Goal: Task Accomplishment & Management: Manage account settings

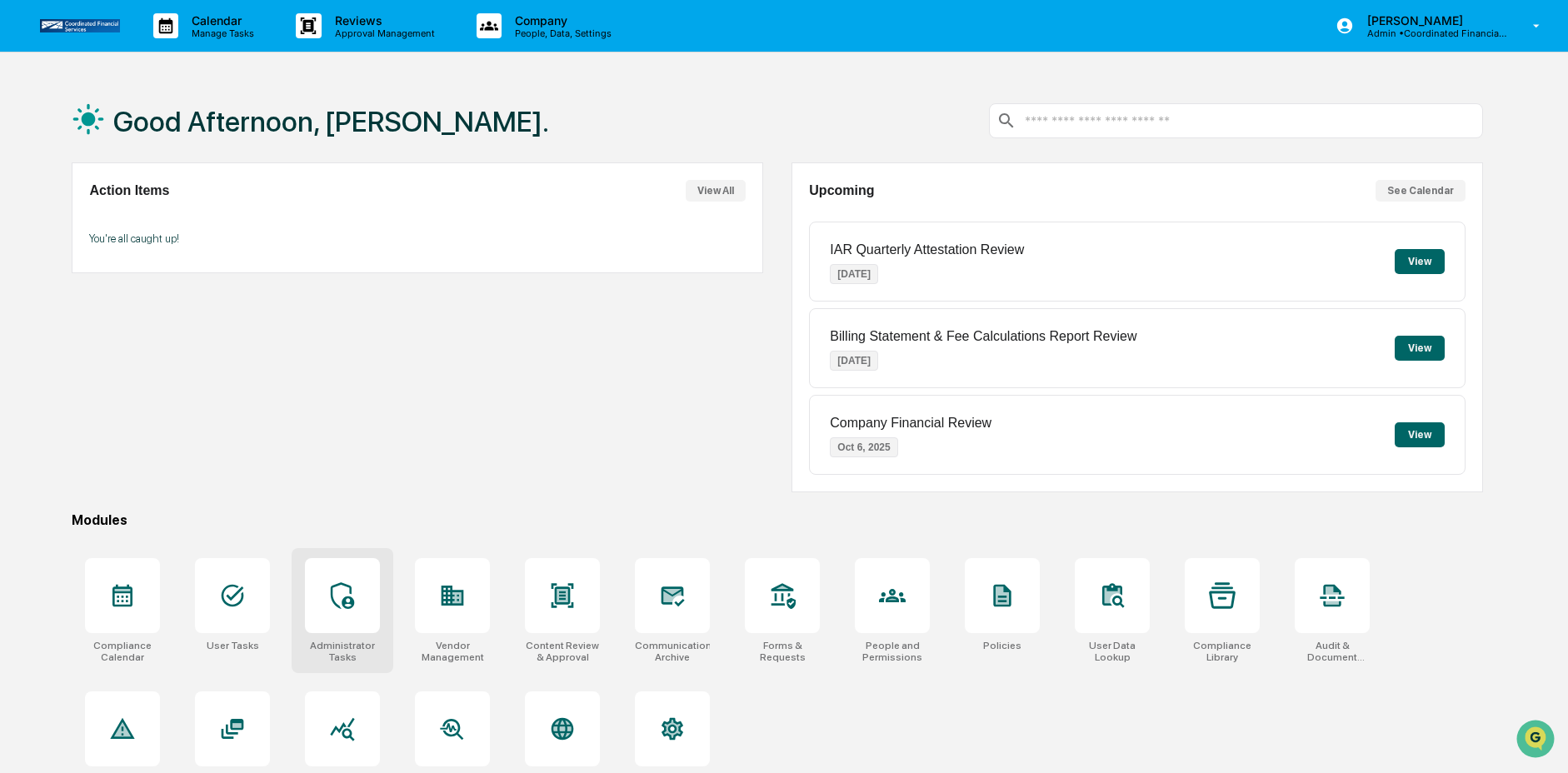
click at [345, 621] on div at bounding box center [343, 596] width 75 height 75
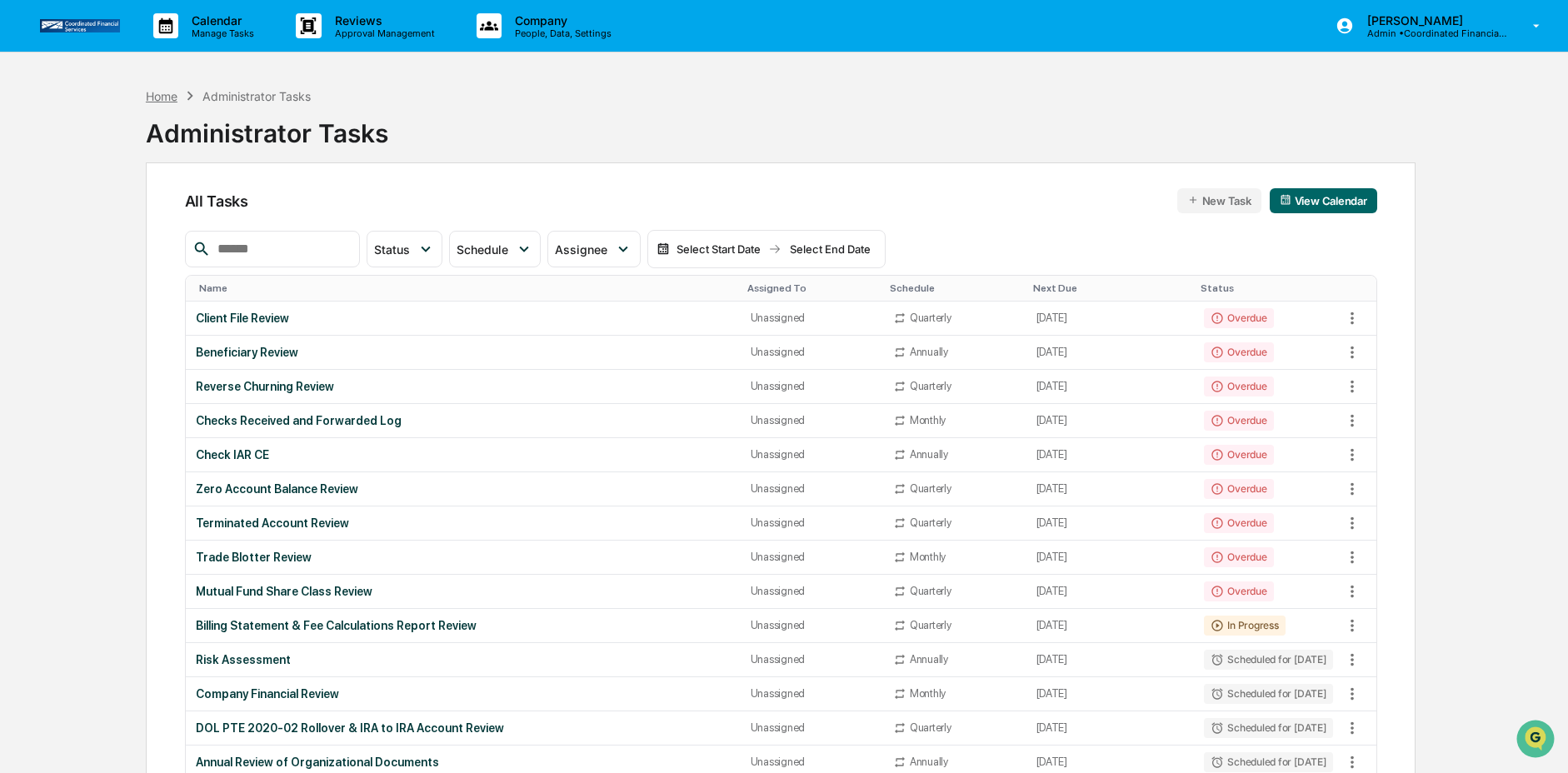
click at [155, 97] on div "Home" at bounding box center [161, 95] width 32 height 14
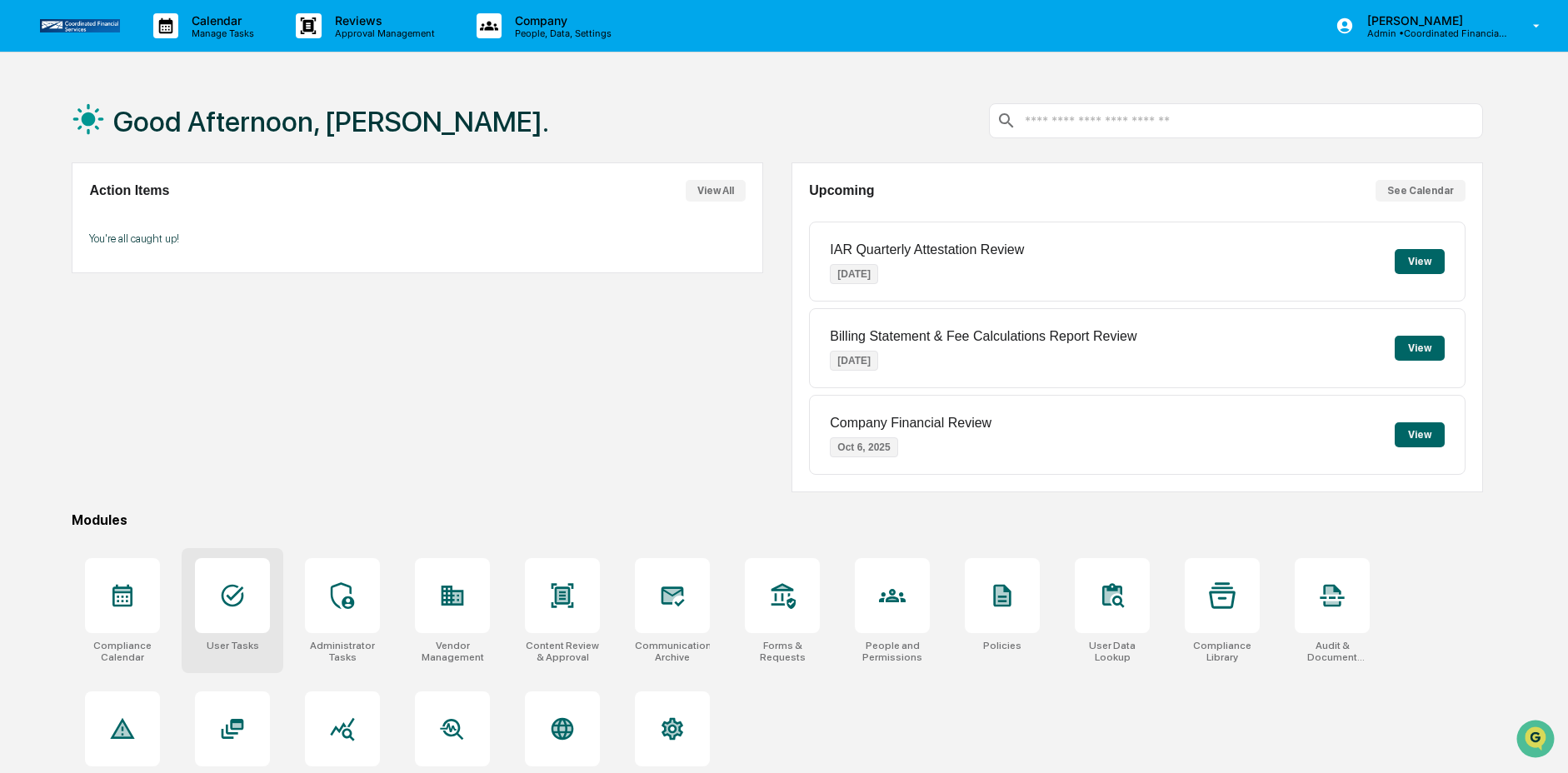
click at [238, 586] on icon at bounding box center [232, 595] width 27 height 27
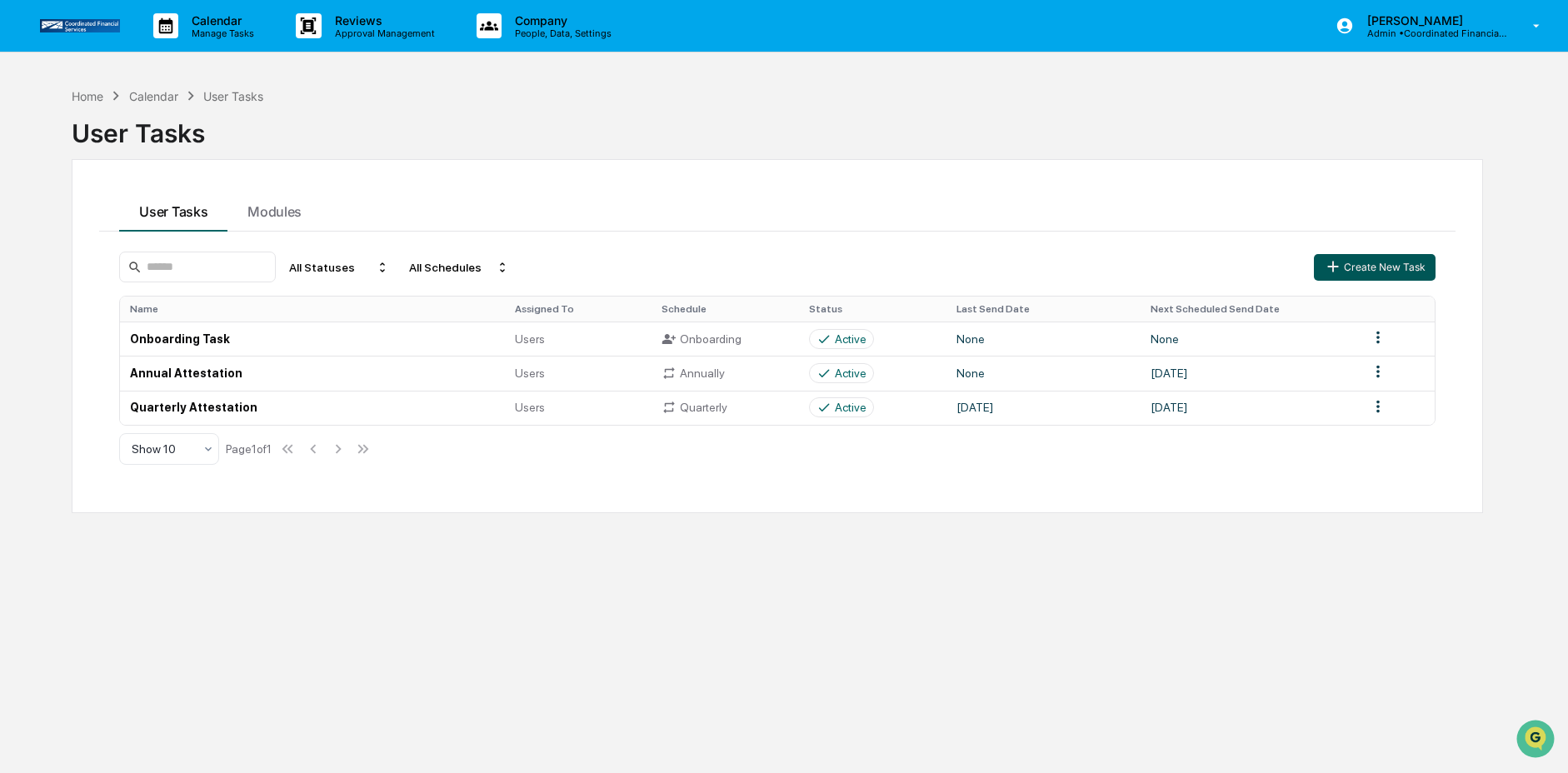
click at [1337, 268] on icon "button" at bounding box center [1333, 267] width 18 height 18
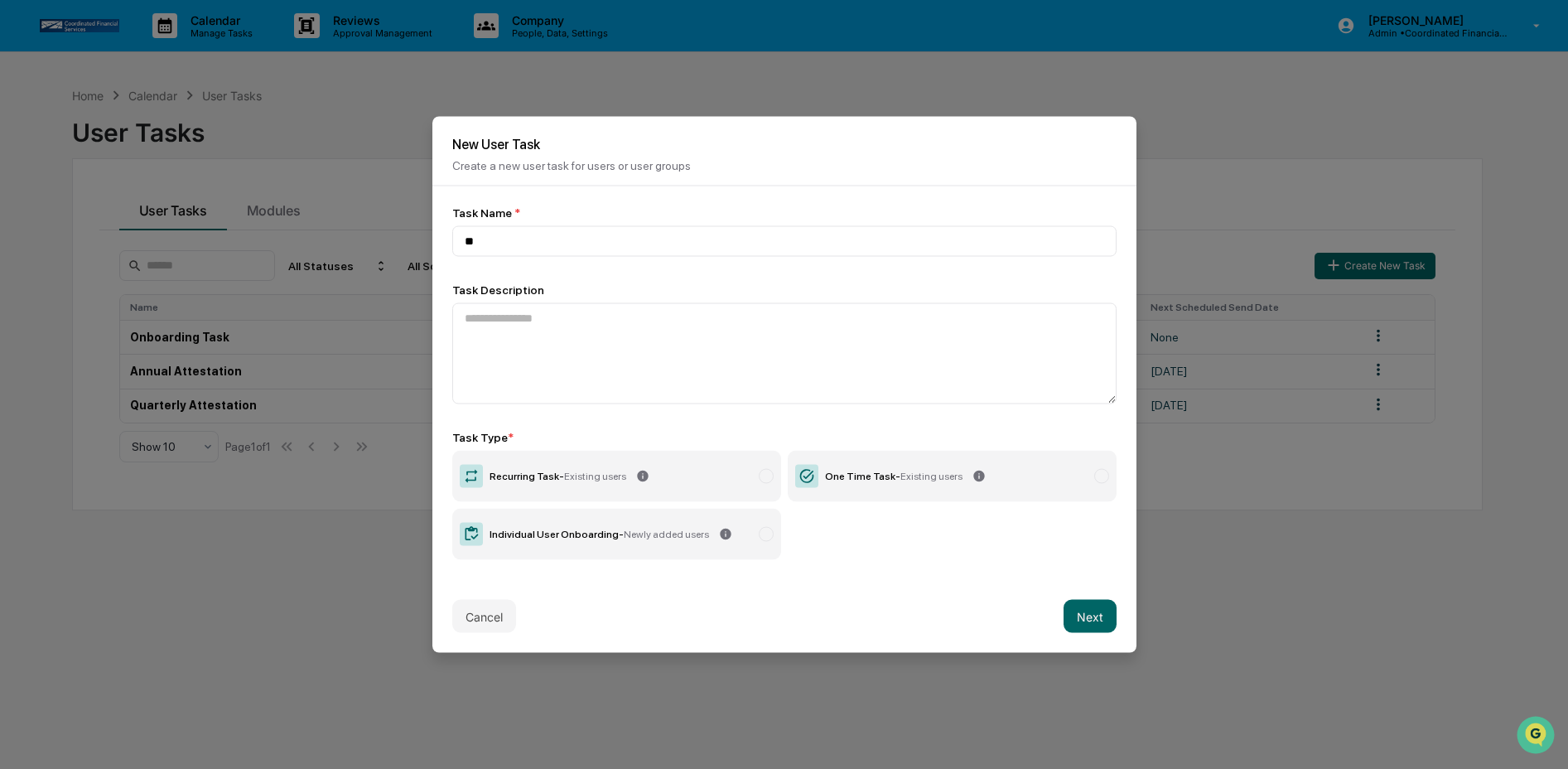
type input "*"
type input "**********"
click at [981, 480] on label "One Time Task - Existing users" at bounding box center [952, 476] width 329 height 51
click at [1068, 615] on button "Next" at bounding box center [1090, 617] width 53 height 33
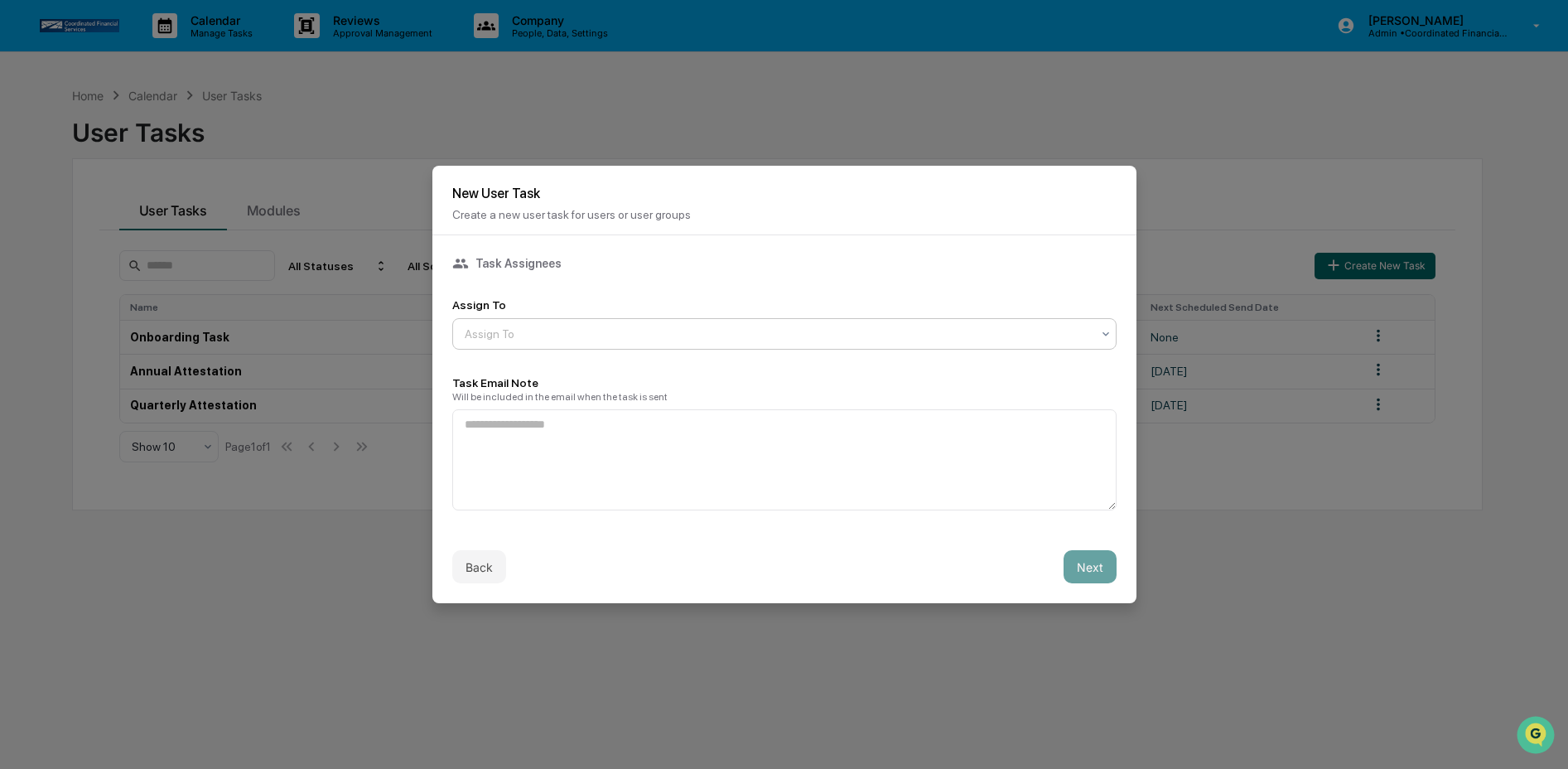
click at [612, 326] on div at bounding box center [778, 334] width 626 height 16
click at [609, 332] on div at bounding box center [778, 334] width 626 height 16
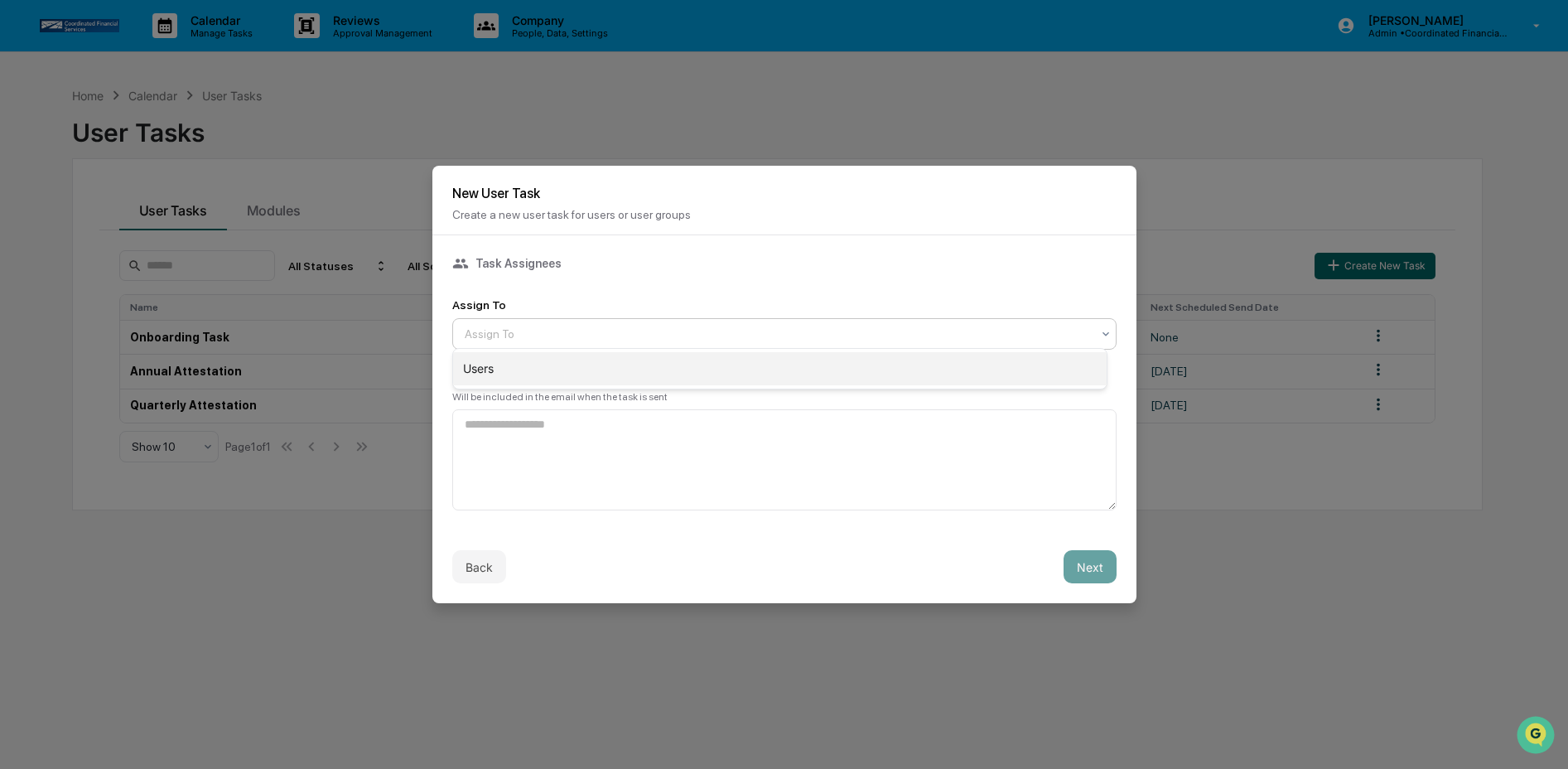
click at [605, 366] on div "Users" at bounding box center [779, 369] width 654 height 33
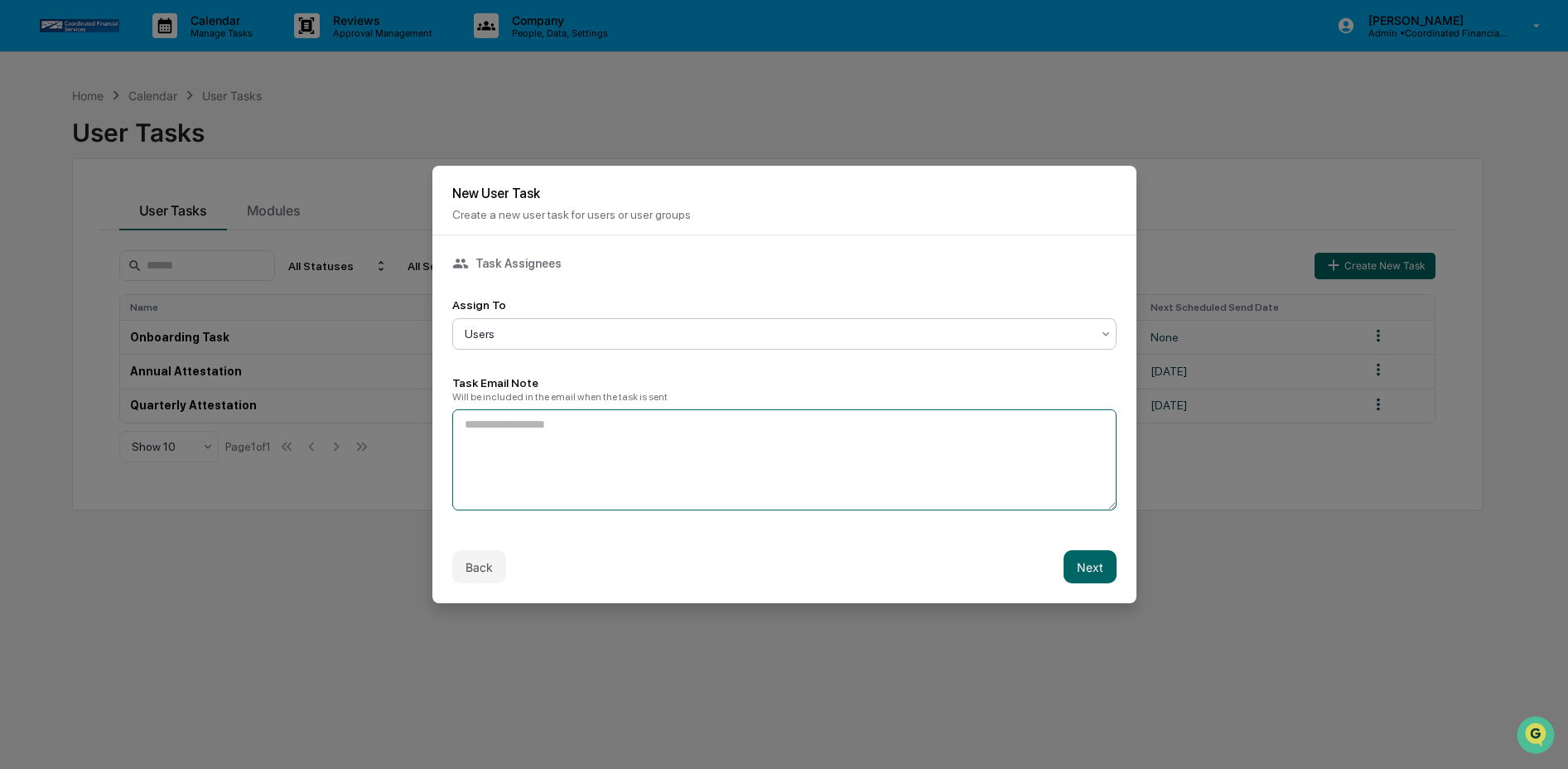
click at [603, 446] on textarea at bounding box center [784, 460] width 665 height 101
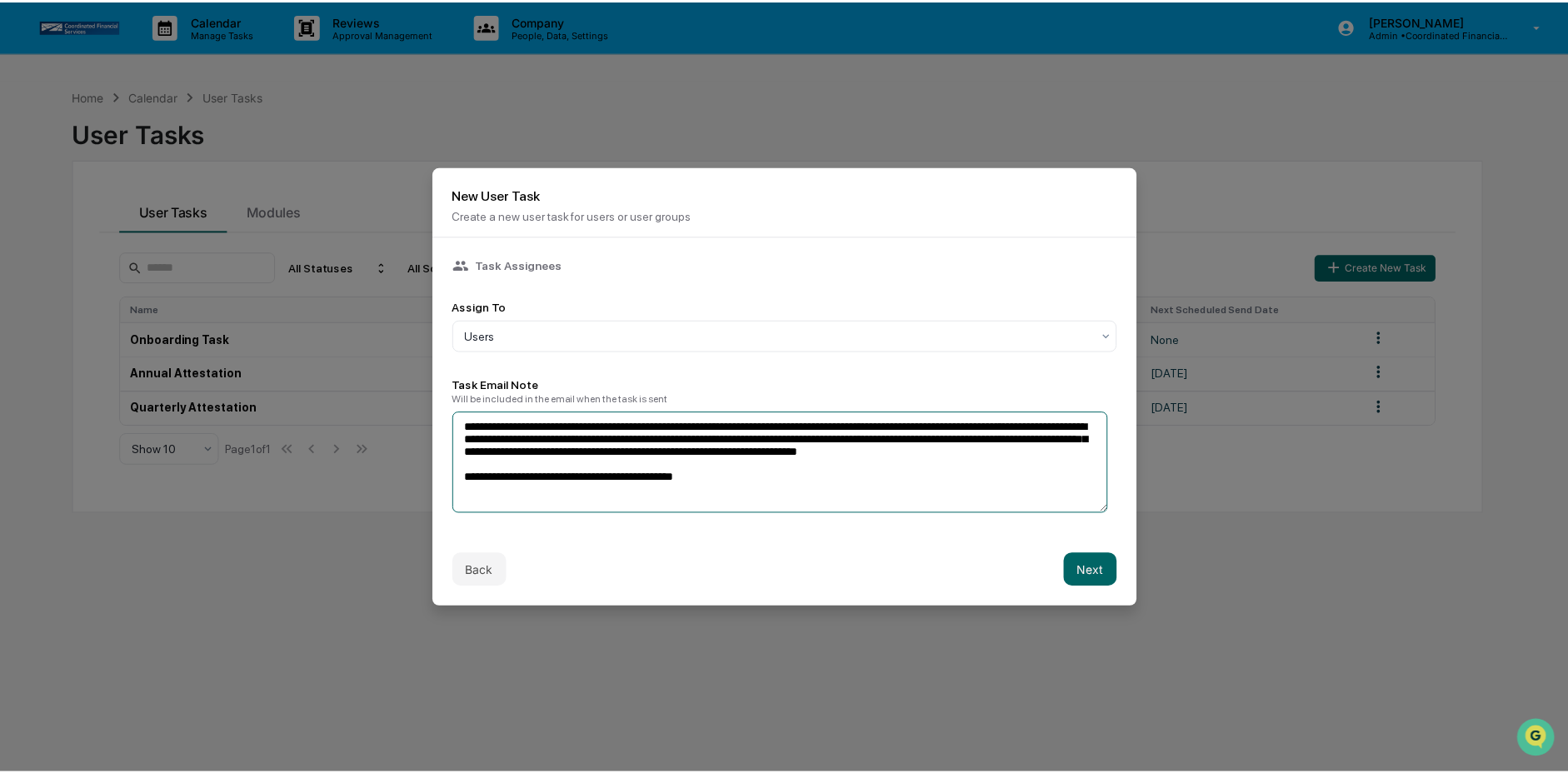
scroll to position [22, 0]
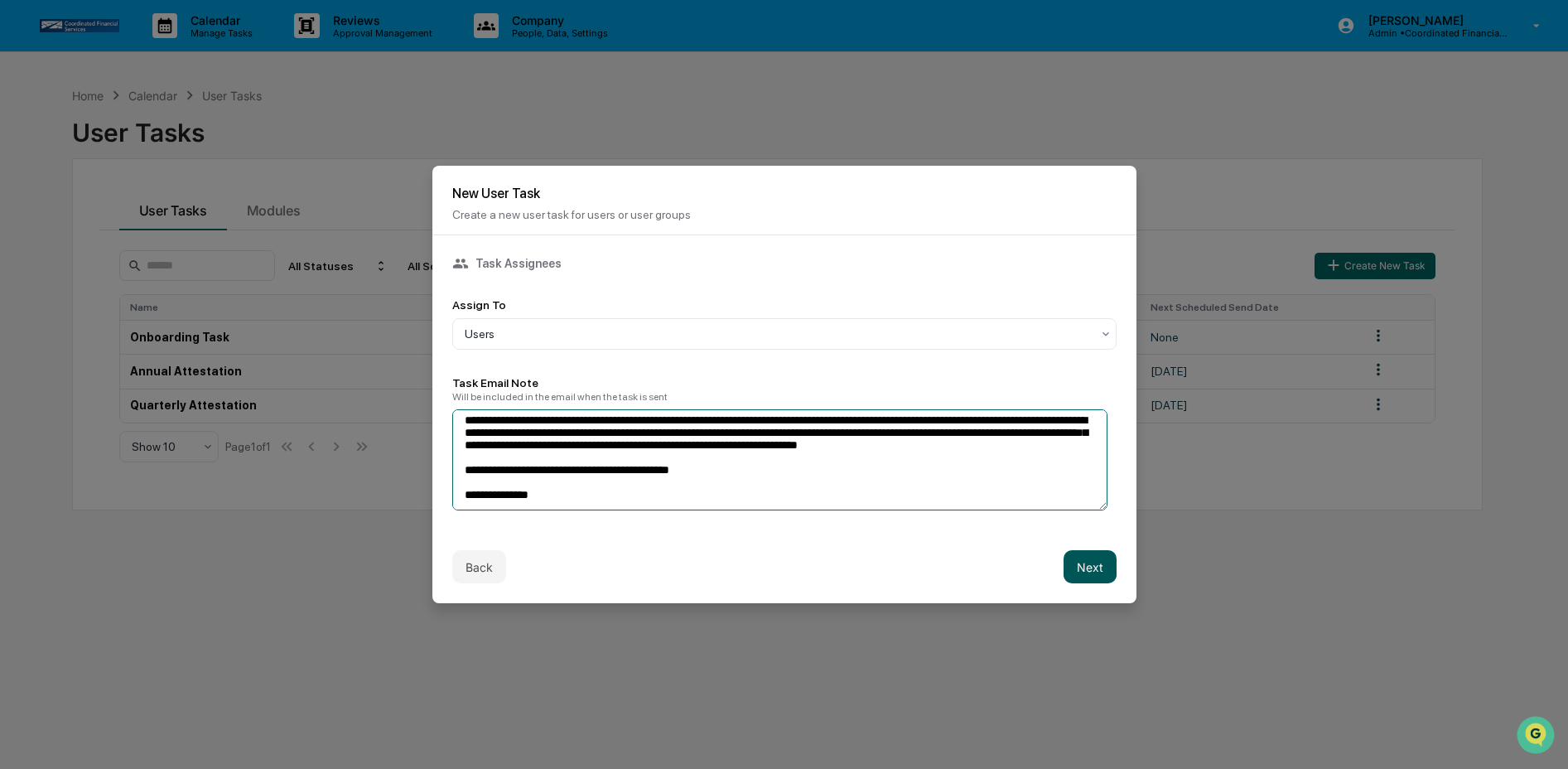
type textarea "**********"
click at [1068, 557] on button "Next" at bounding box center [1090, 566] width 53 height 33
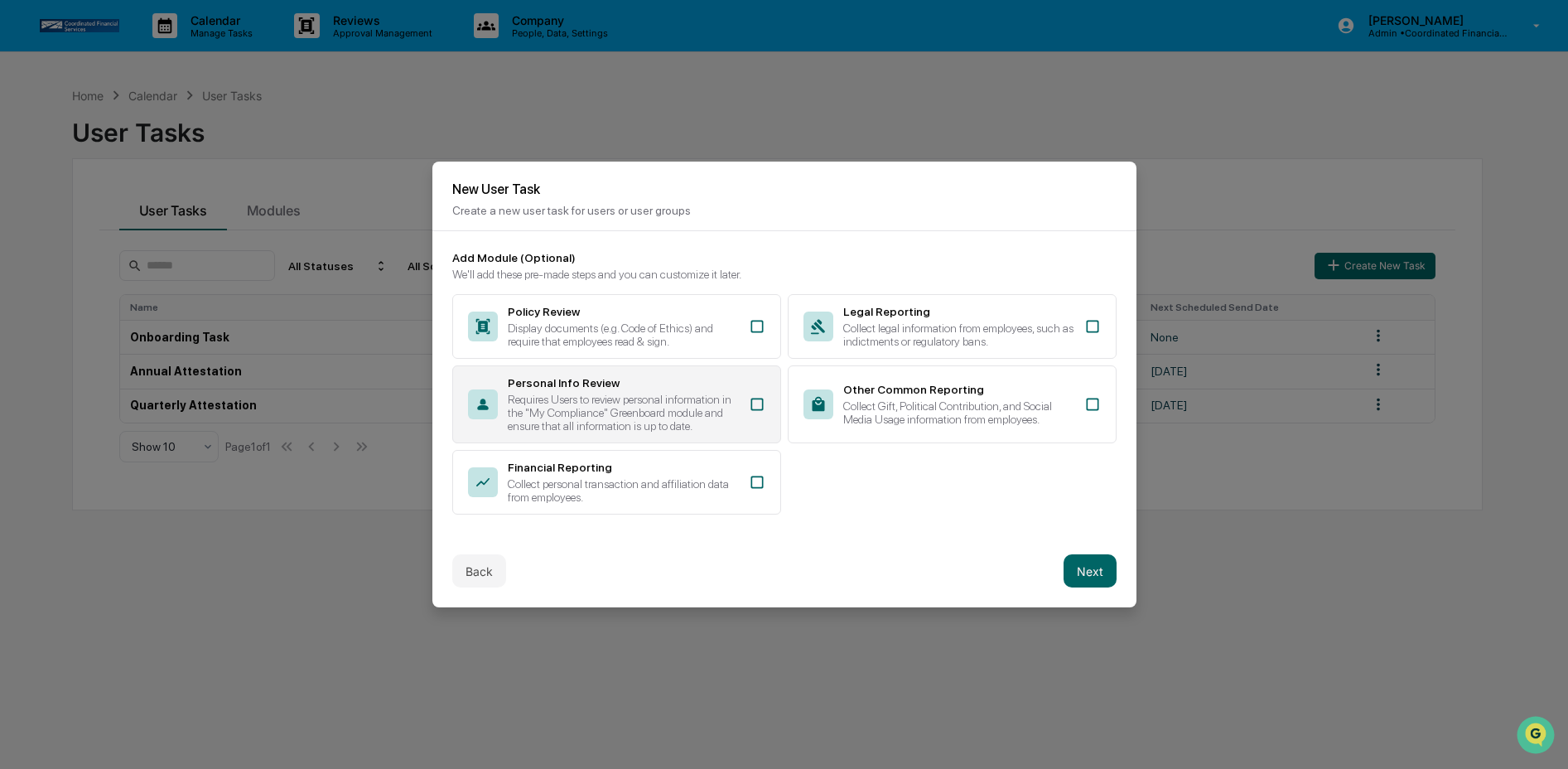
click at [691, 417] on div "Requires Users to review personal information in the "My Compliance" Greenboard…" at bounding box center [623, 413] width 231 height 40
click at [1090, 583] on button "Next" at bounding box center [1090, 571] width 53 height 33
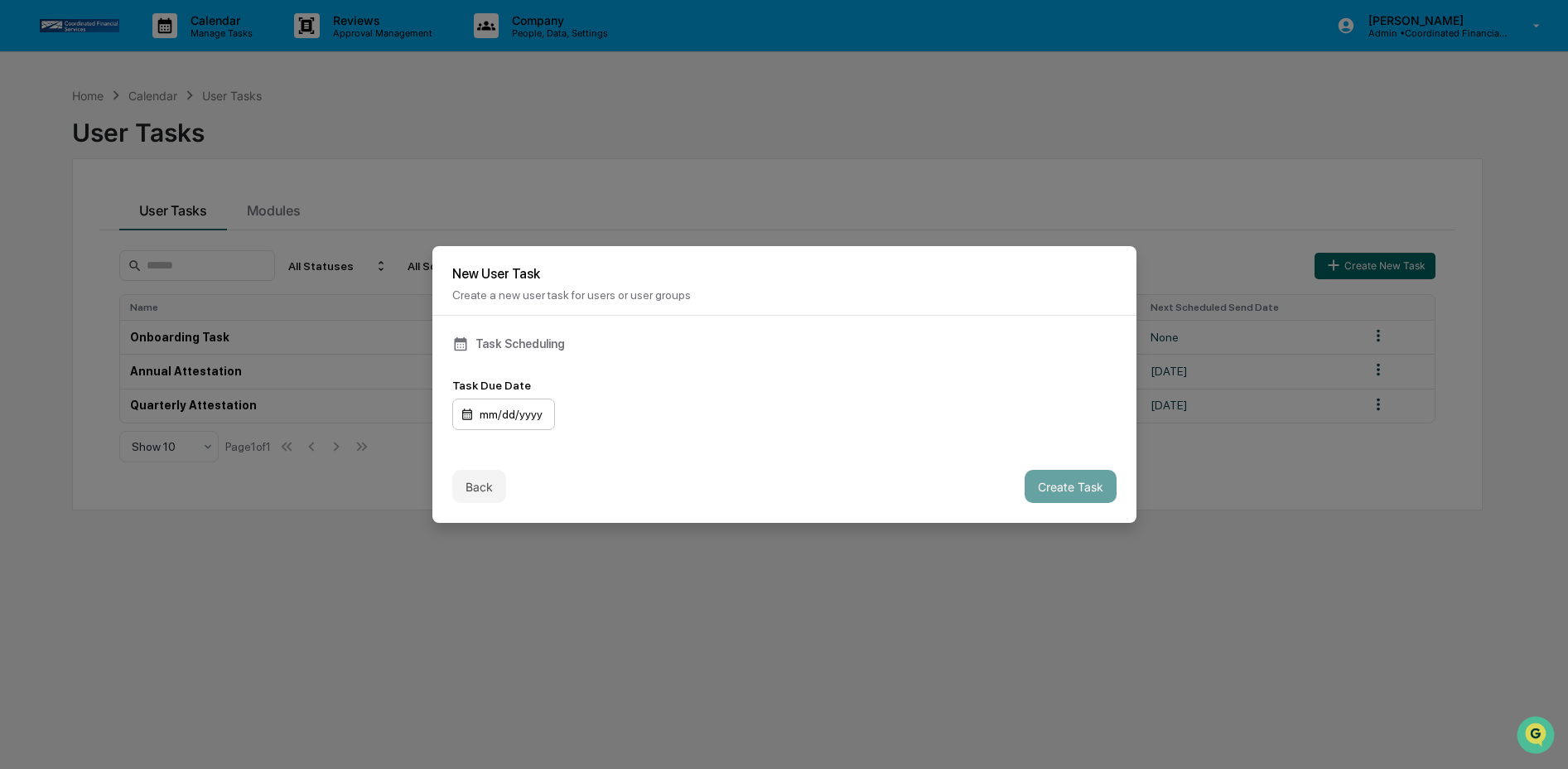
click at [539, 416] on div "mm/dd/yyyy" at bounding box center [503, 414] width 103 height 32
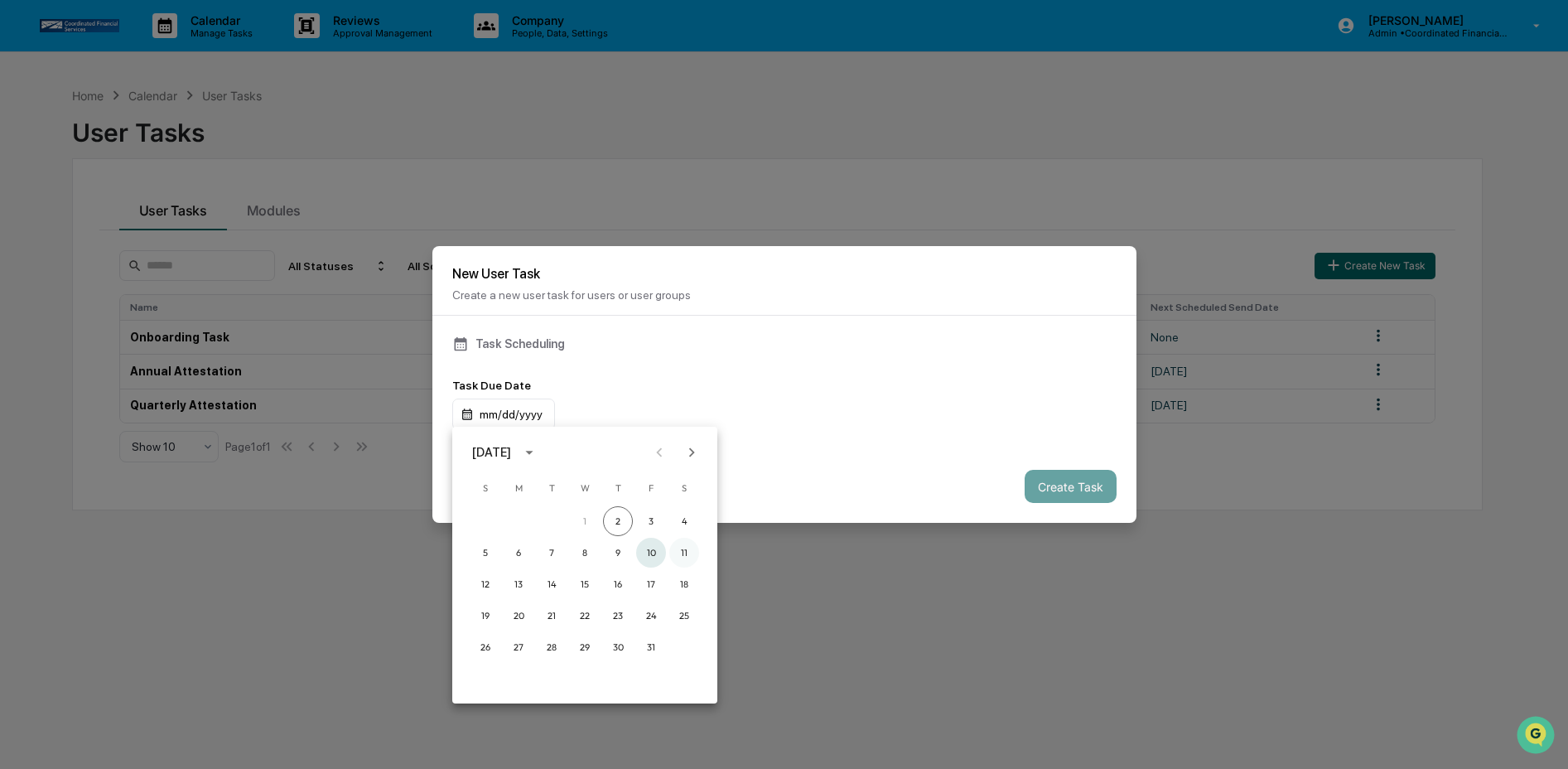
drag, startPoint x: 656, startPoint y: 551, endPoint x: 677, endPoint y: 546, distance: 21.6
click at [656, 551] on button "10" at bounding box center [651, 553] width 30 height 30
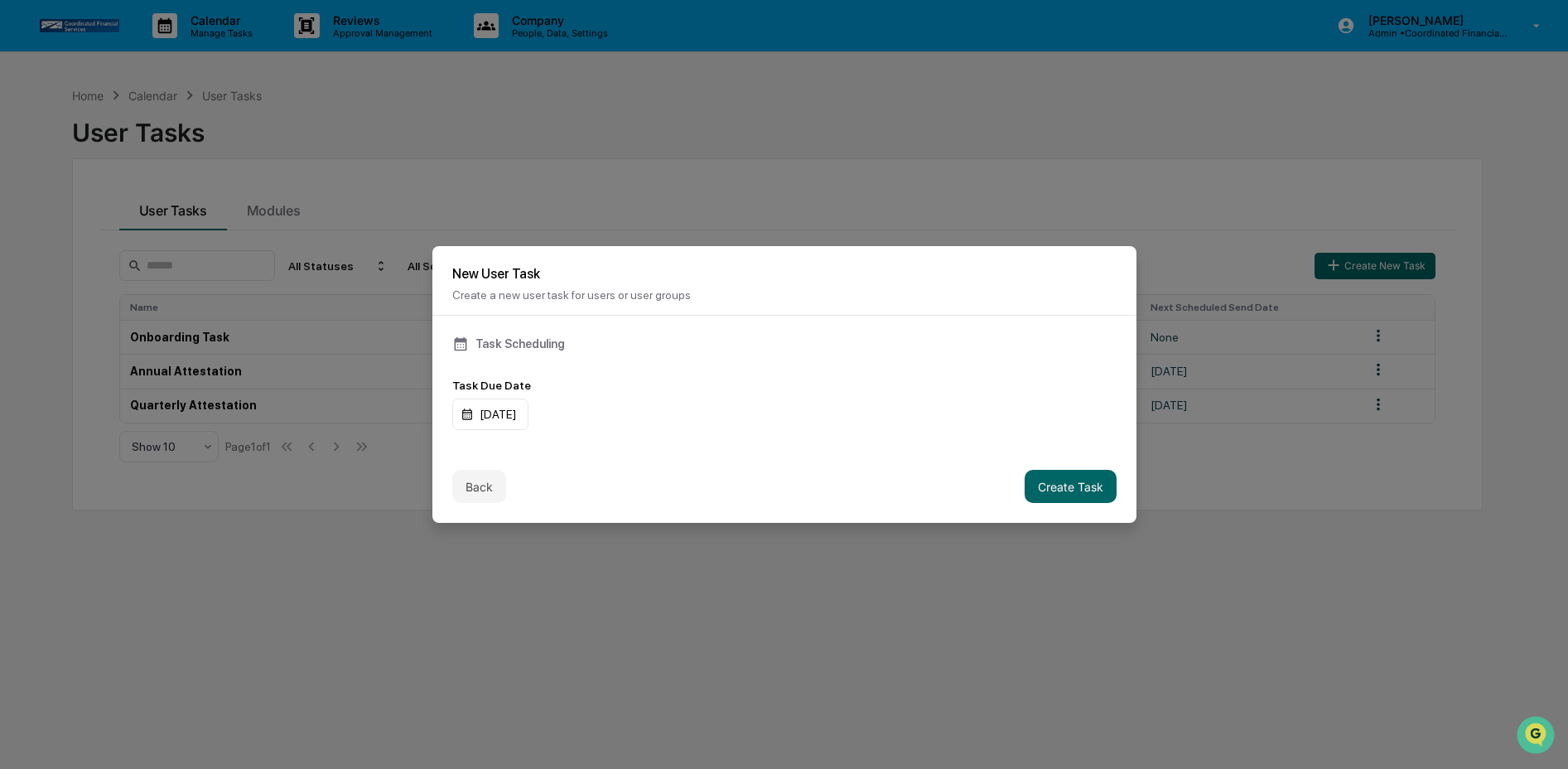
click at [803, 412] on div "[DATE]" at bounding box center [784, 414] width 665 height 32
click at [1038, 482] on button "Create Task" at bounding box center [1070, 486] width 92 height 33
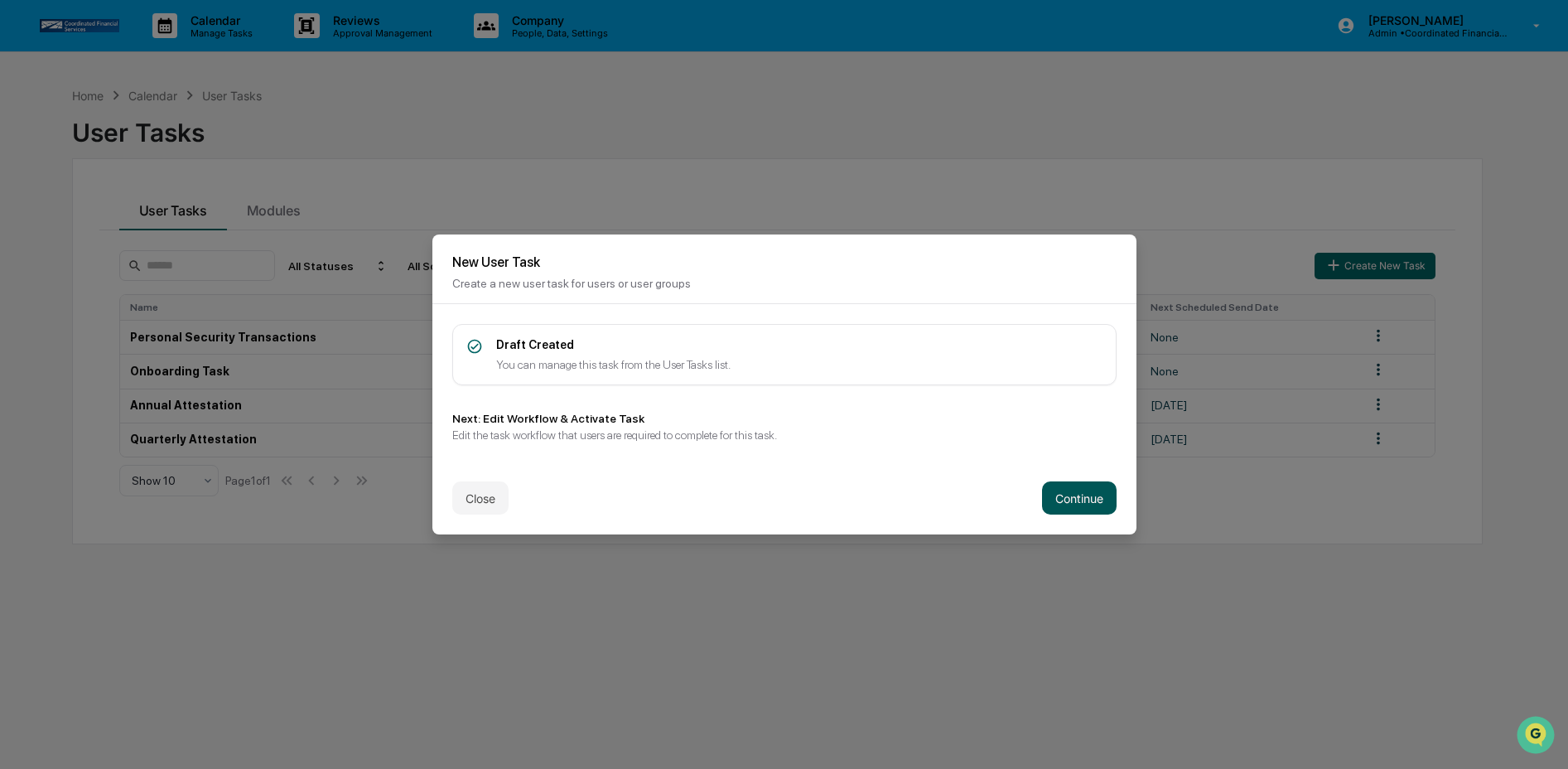
click at [1061, 496] on button "Continue" at bounding box center [1079, 498] width 75 height 33
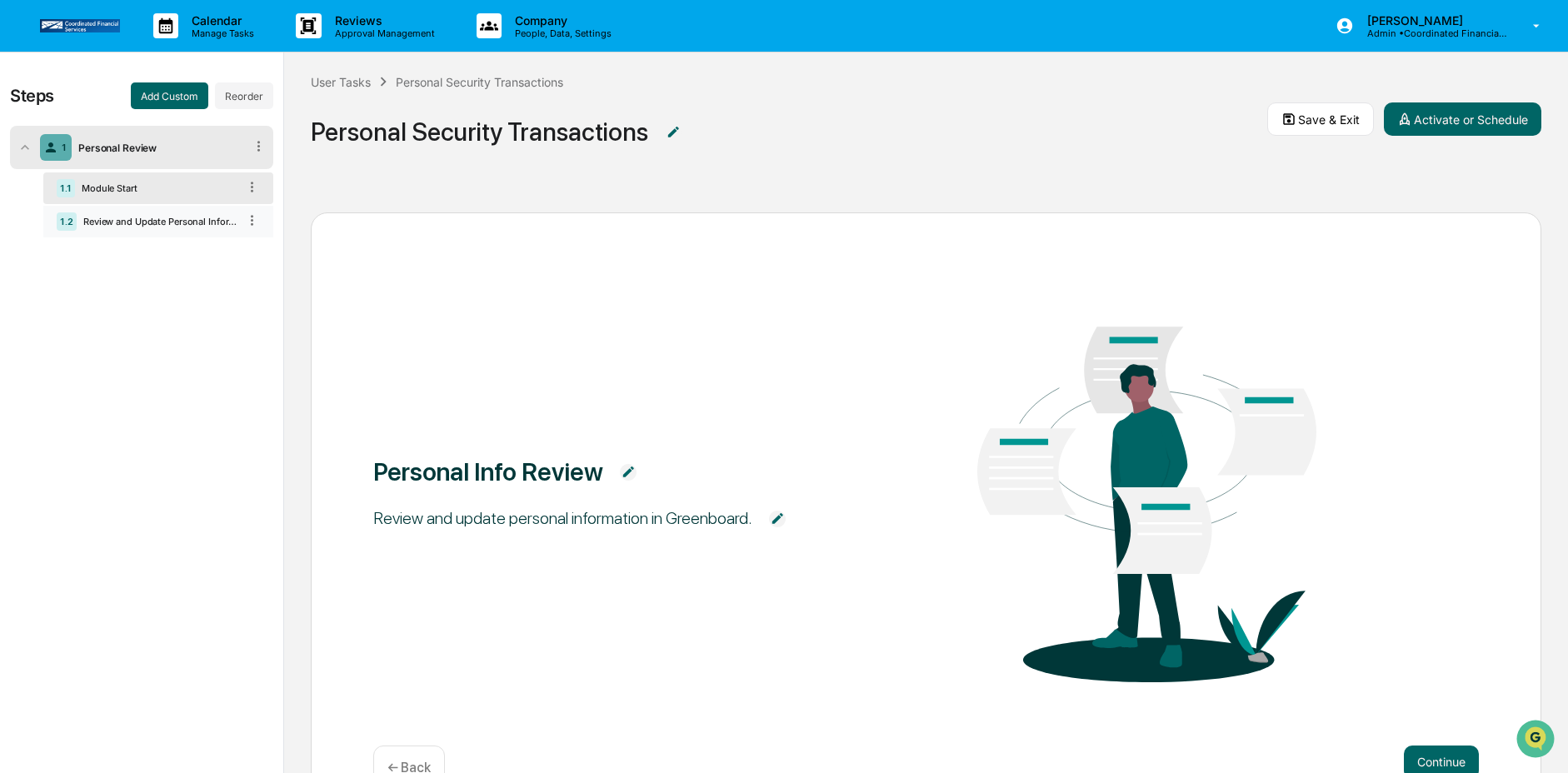
click at [181, 227] on div "Review and Update Personal Information" at bounding box center [157, 221] width 160 height 12
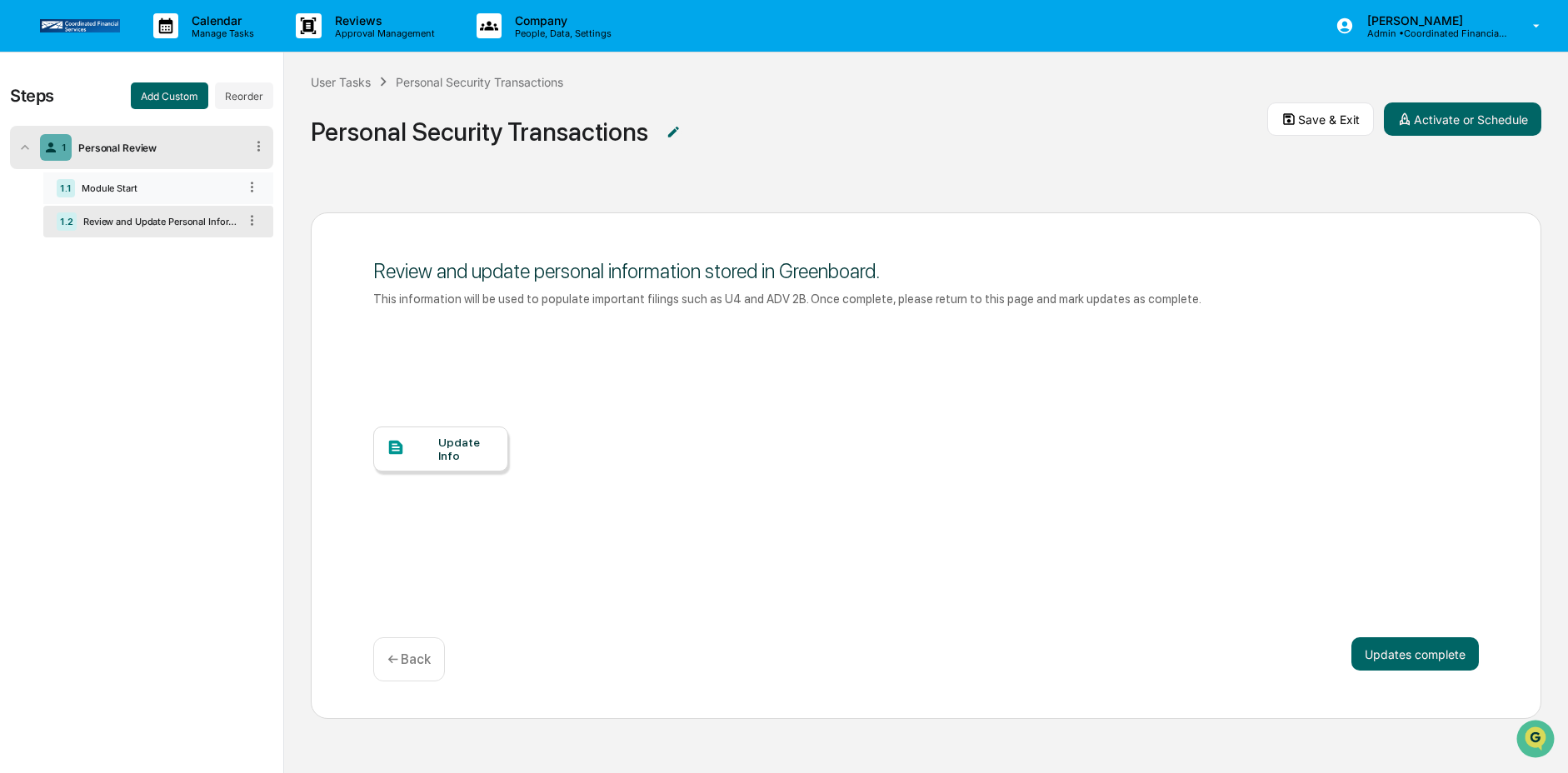
click at [166, 196] on div "1.1 Module Start" at bounding box center [158, 188] width 230 height 32
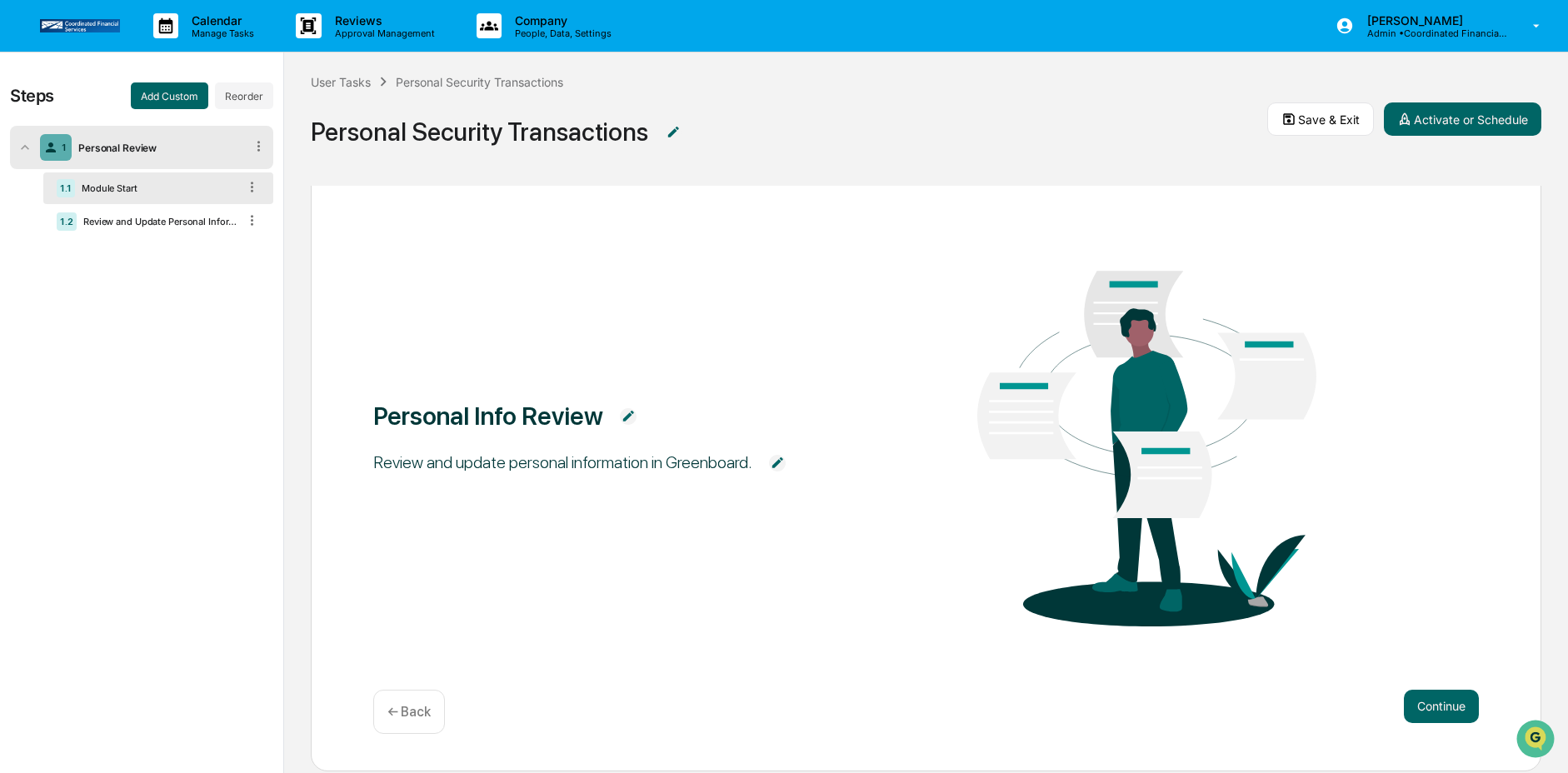
scroll to position [73, 0]
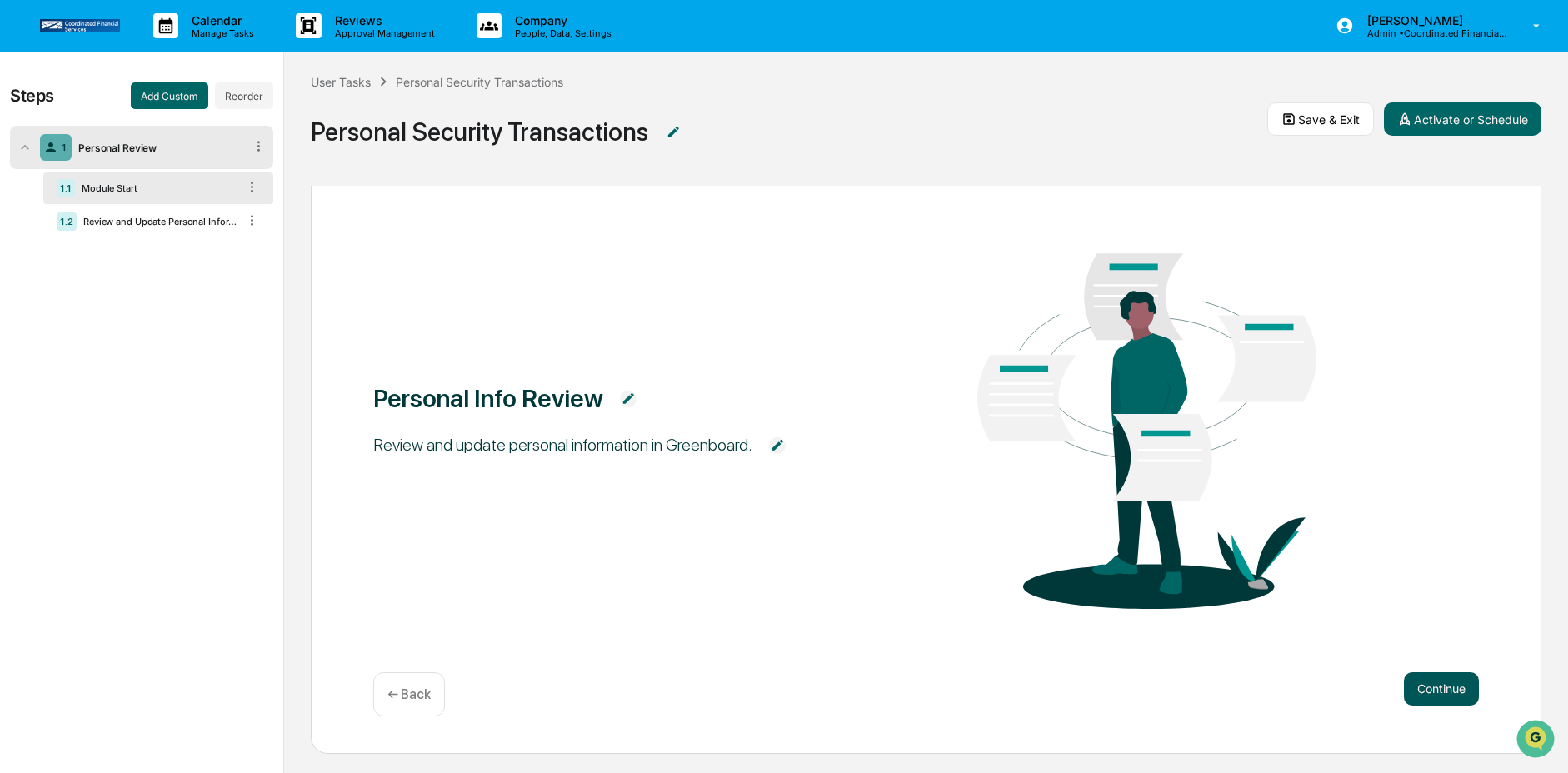
click at [1419, 690] on button "Continue" at bounding box center [1441, 689] width 75 height 33
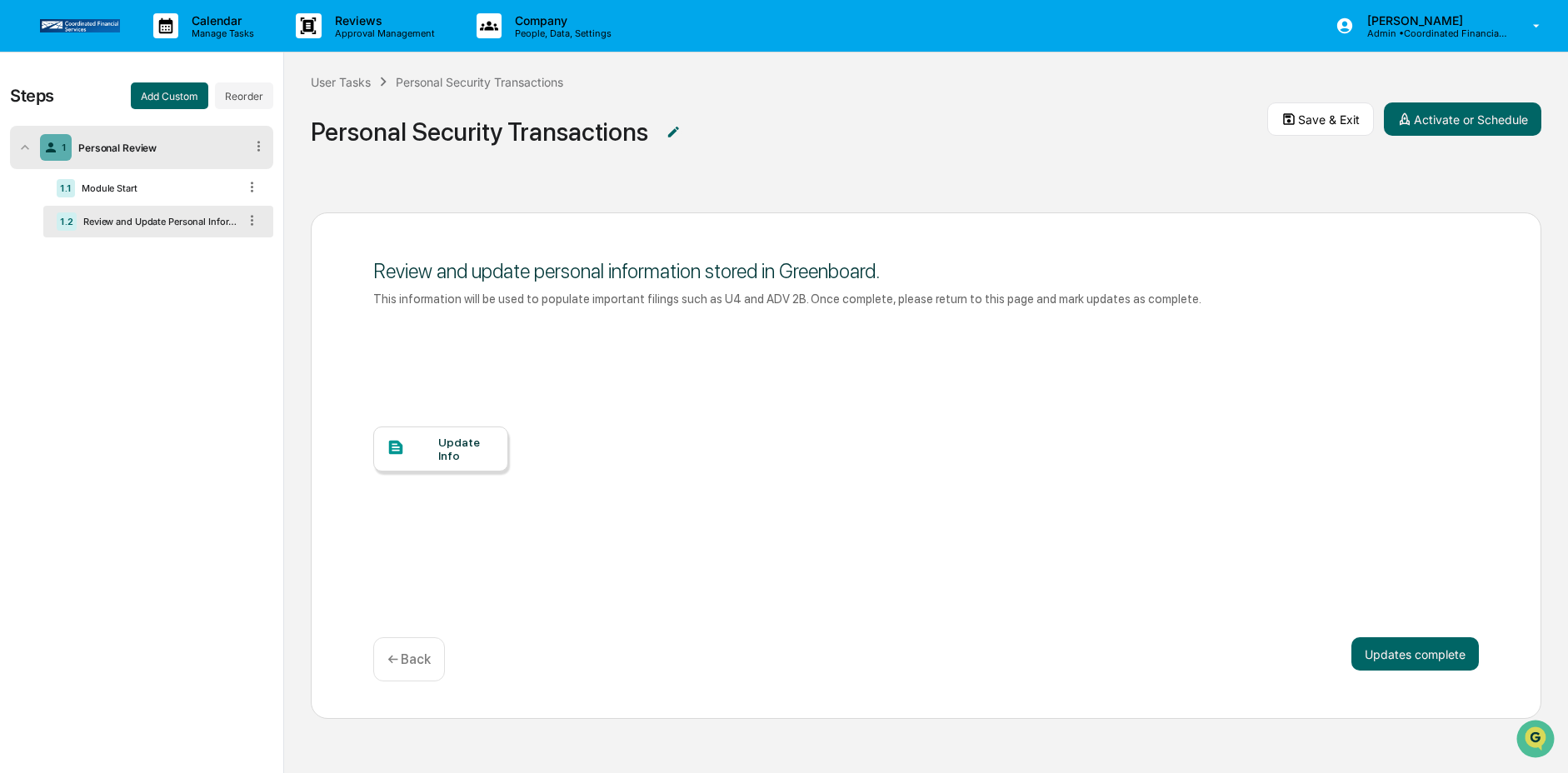
click at [418, 455] on div at bounding box center [413, 448] width 52 height 21
click at [168, 97] on button "Add Custom" at bounding box center [170, 95] width 77 height 27
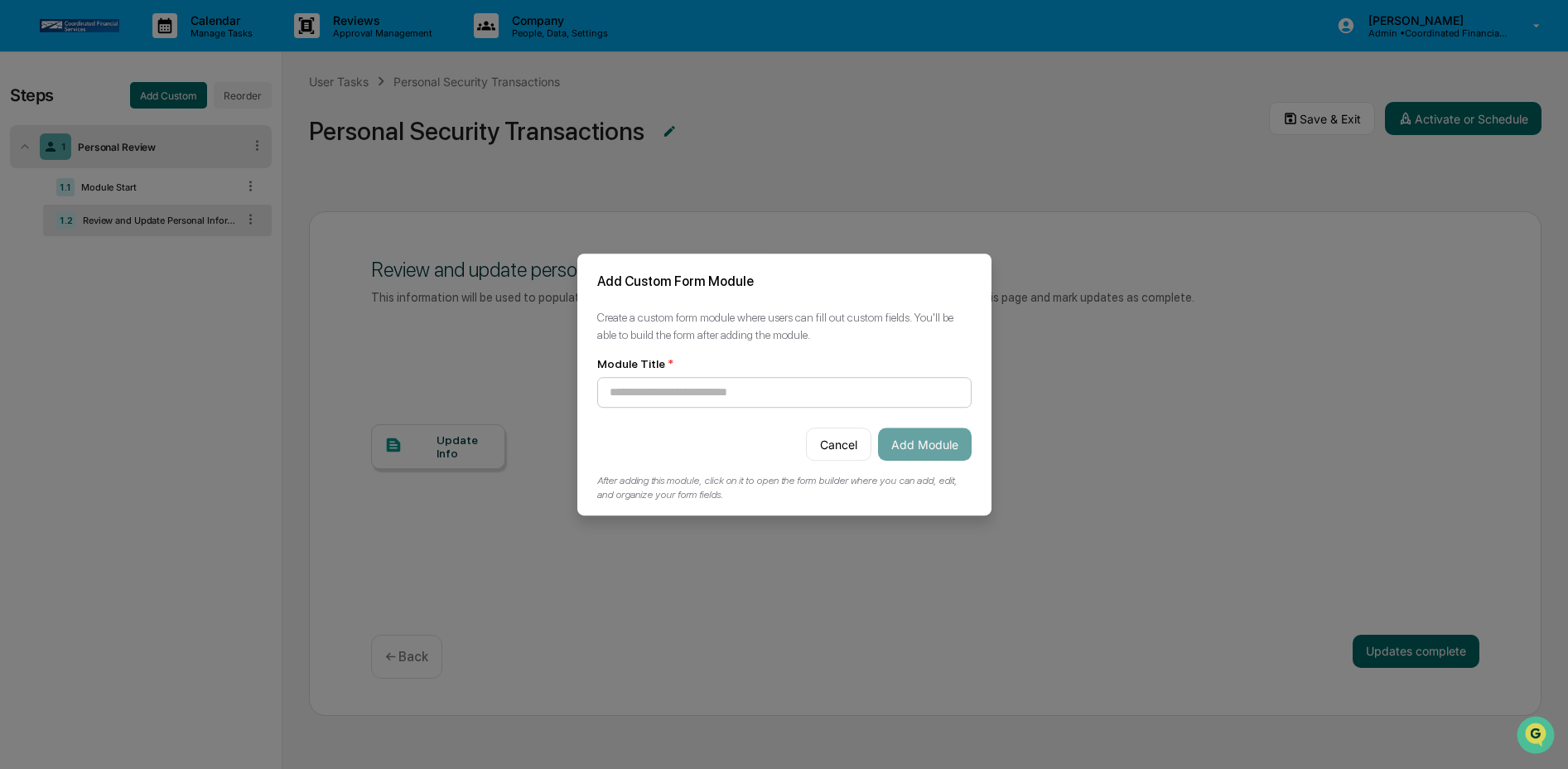
click at [768, 379] on input at bounding box center [784, 392] width 375 height 31
type input "**********"
click at [898, 436] on button "Add Module" at bounding box center [924, 444] width 94 height 33
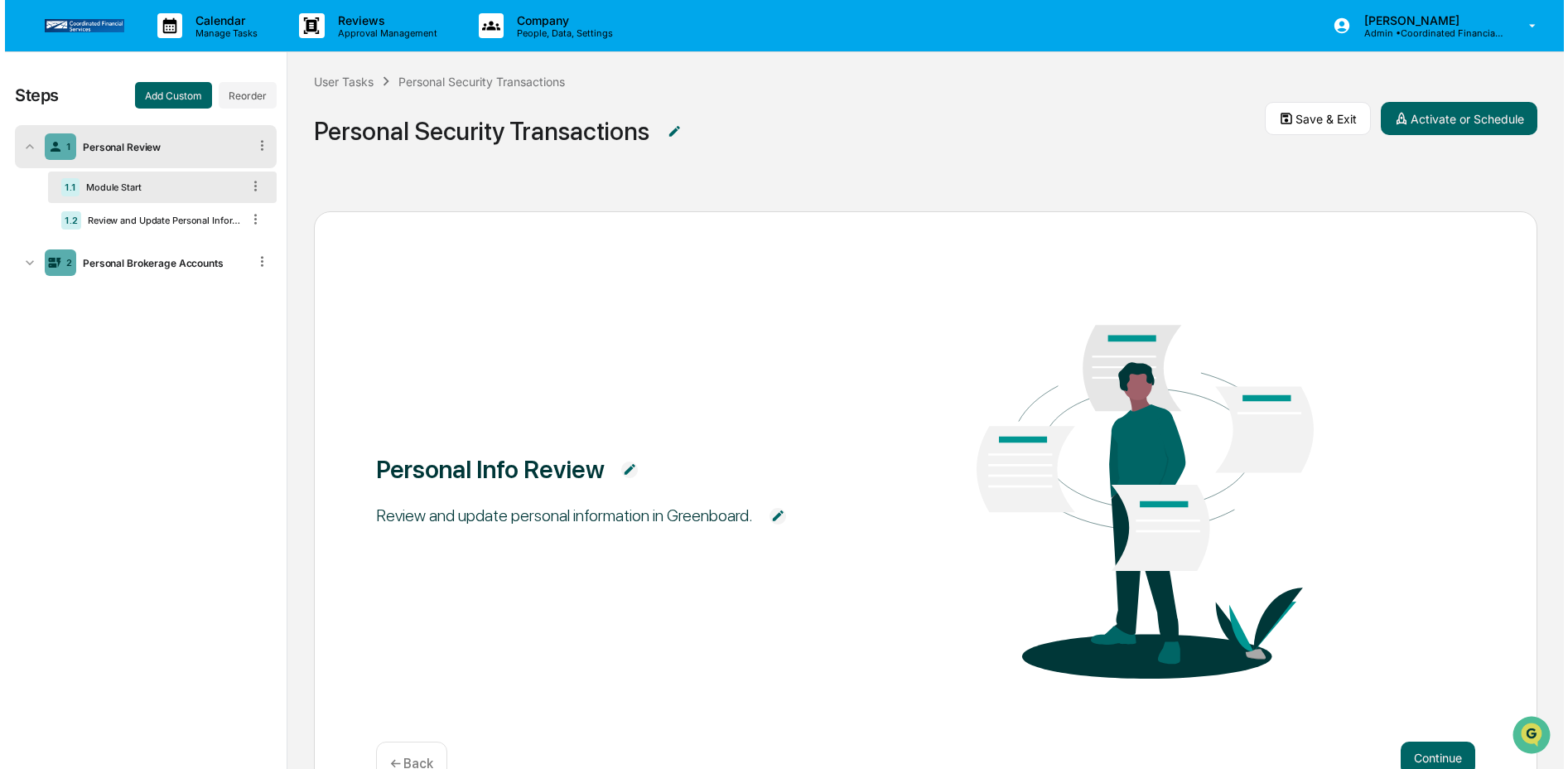
scroll to position [1, 0]
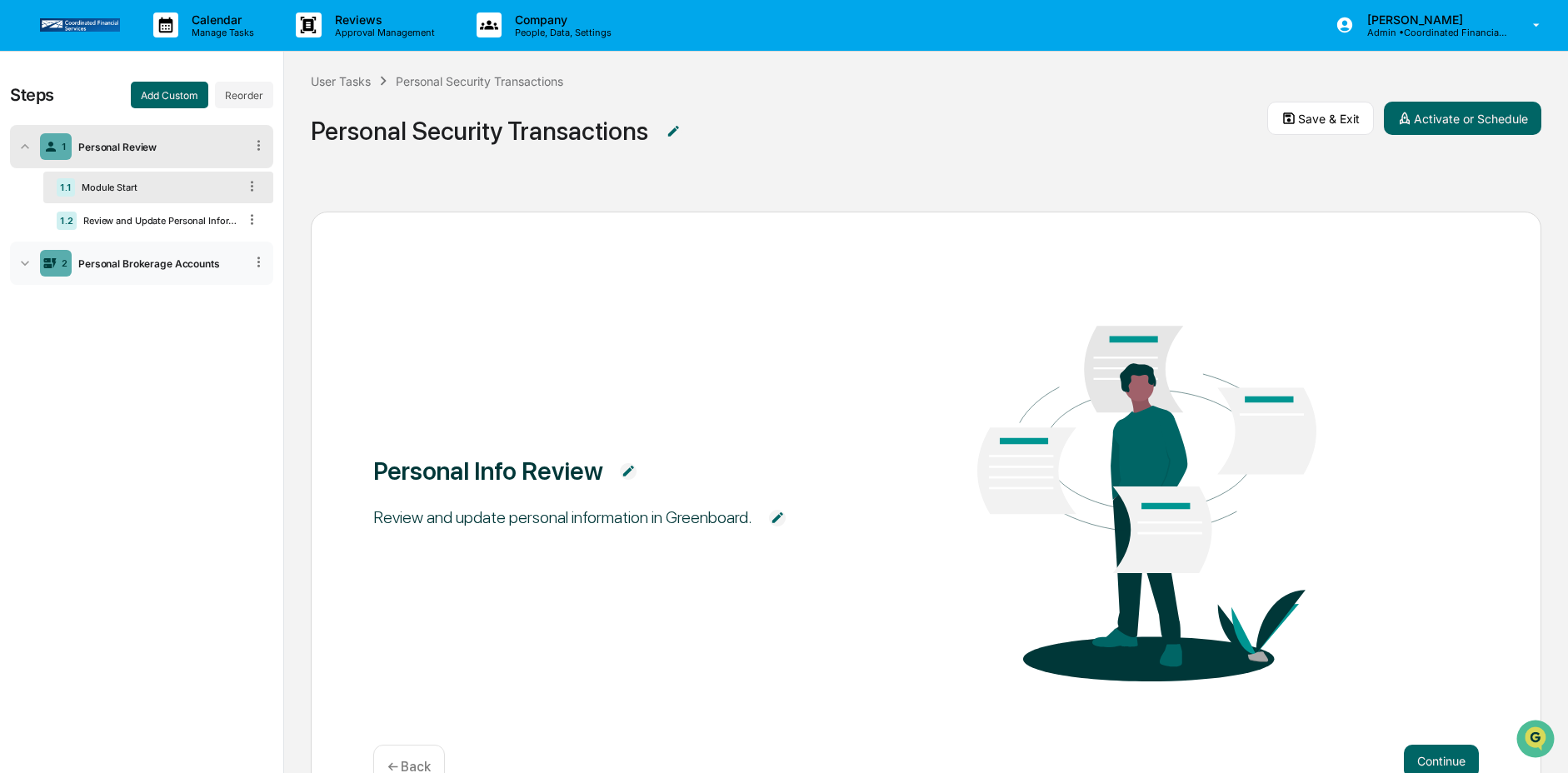
click at [254, 267] on icon at bounding box center [258, 261] width 16 height 16
click at [177, 277] on div "2 Personal Brokerage Accounts" at bounding box center [141, 262] width 263 height 43
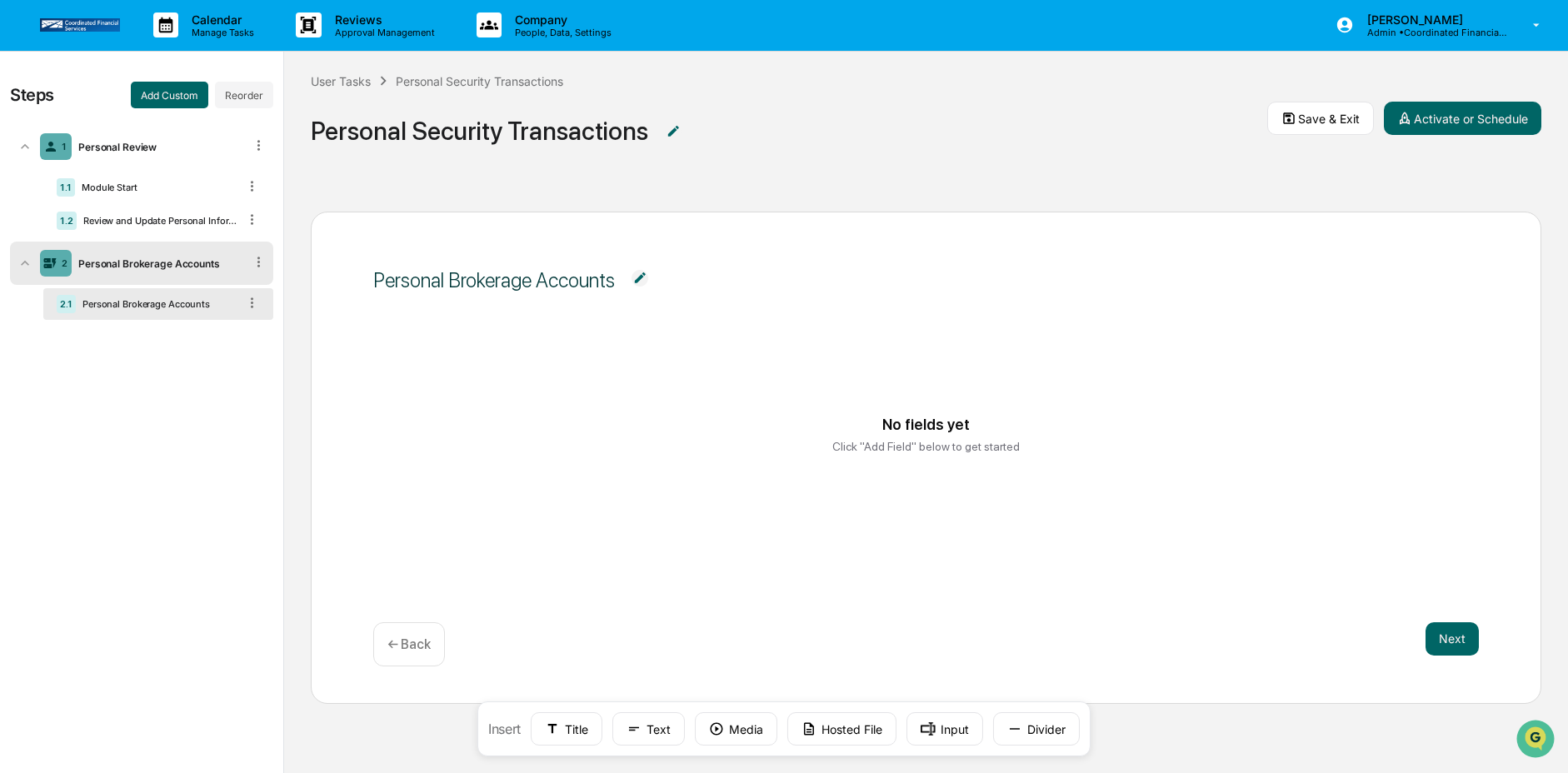
click at [204, 302] on div "Personal Brokerage Accounts" at bounding box center [157, 304] width 161 height 12
click at [649, 734] on button "Text" at bounding box center [648, 729] width 72 height 33
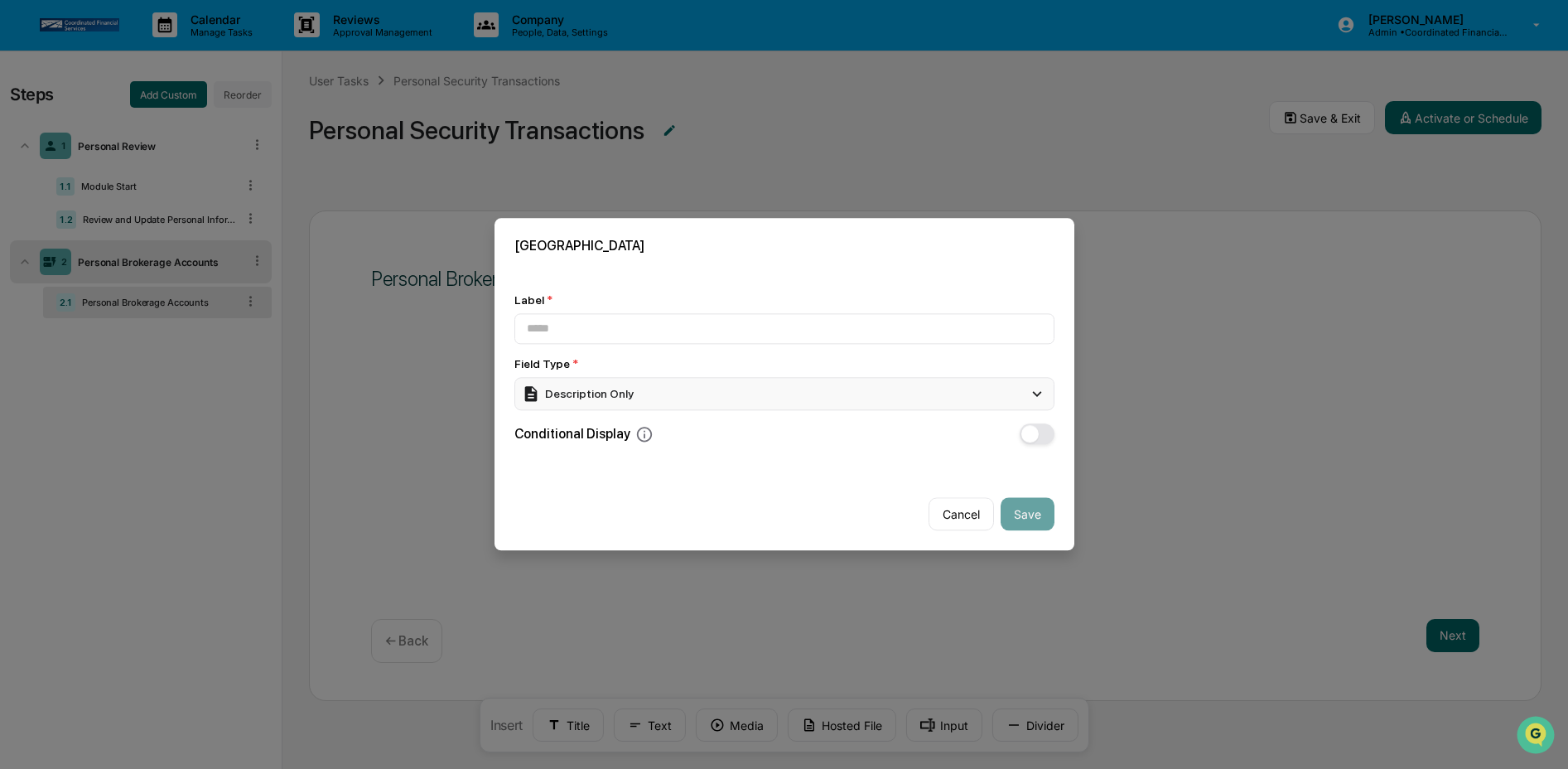
click at [729, 385] on div "Description Only" at bounding box center [784, 393] width 540 height 33
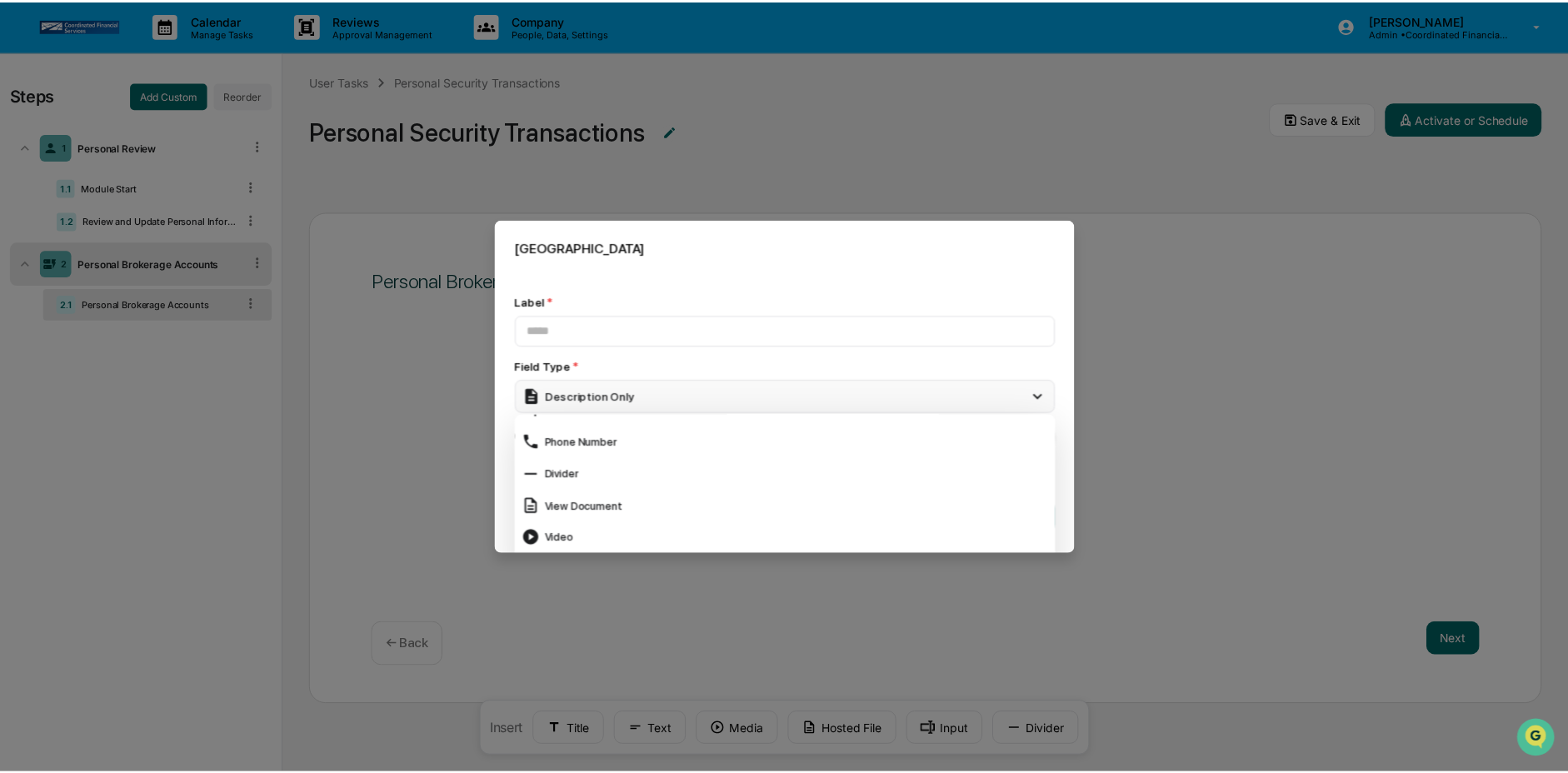
scroll to position [695, 0]
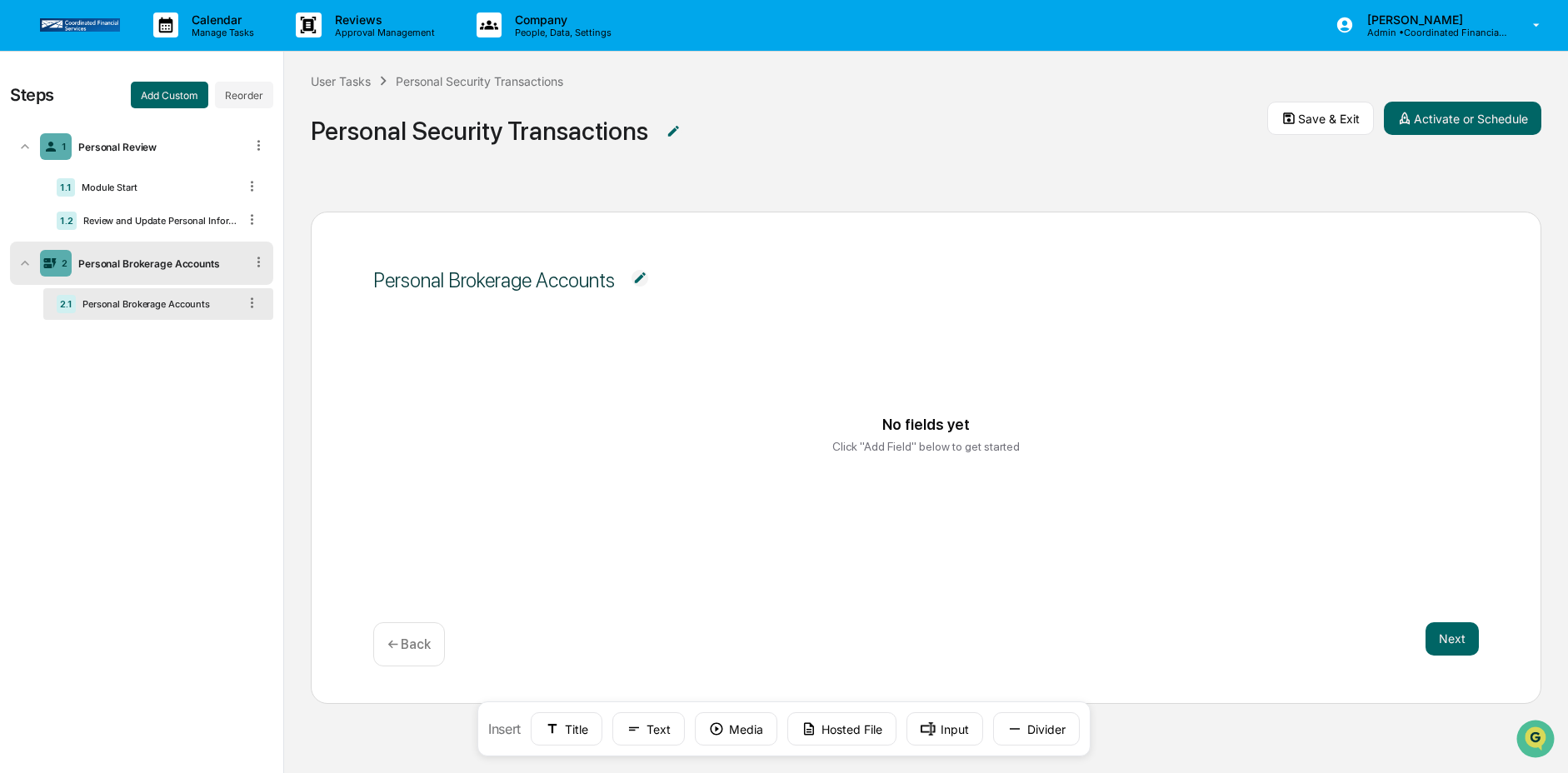
click at [261, 269] on icon at bounding box center [258, 261] width 16 height 16
click at [246, 294] on div "Delete" at bounding box center [239, 285] width 55 height 27
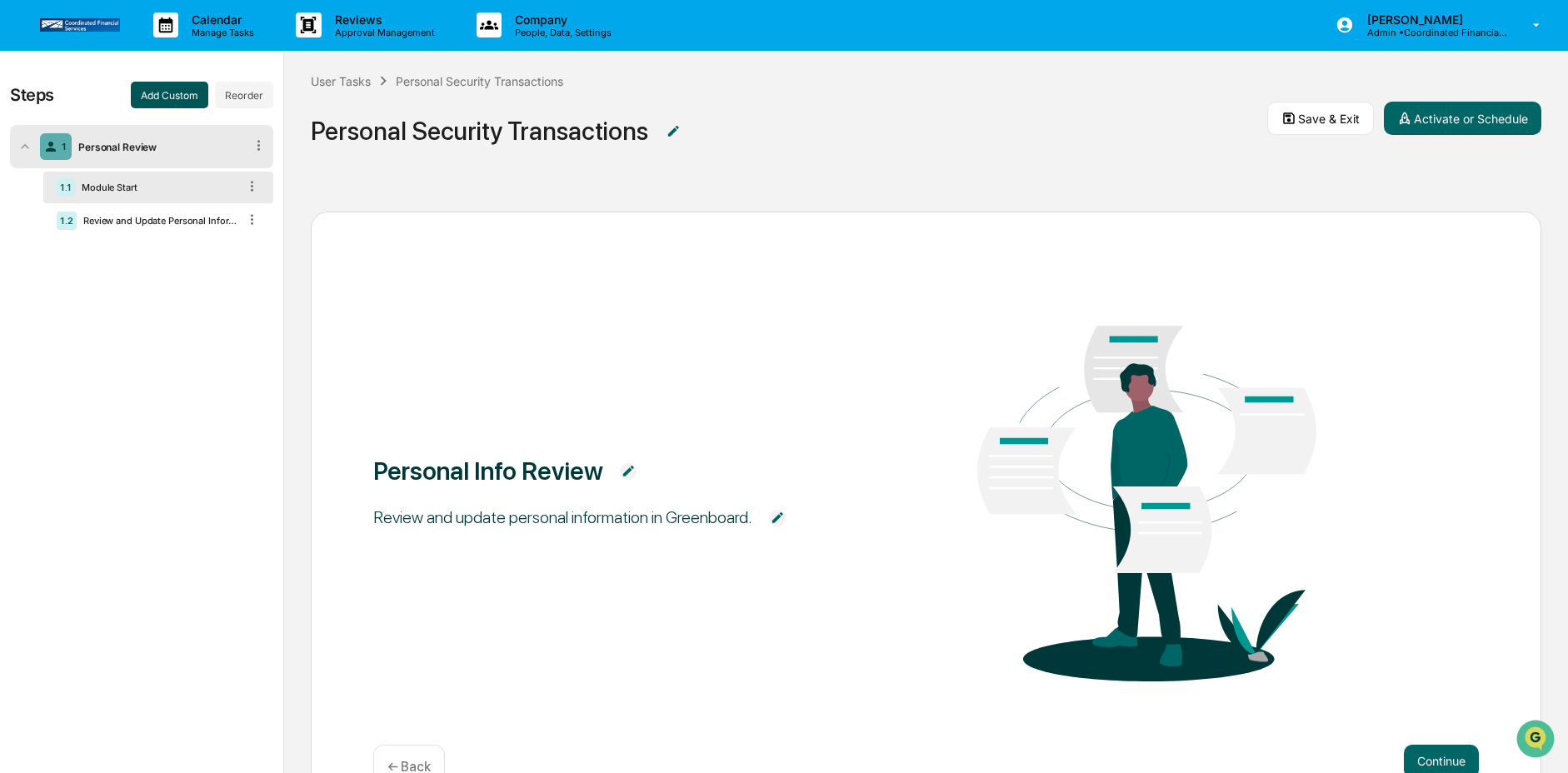
click at [160, 92] on button "Add Custom" at bounding box center [170, 94] width 77 height 27
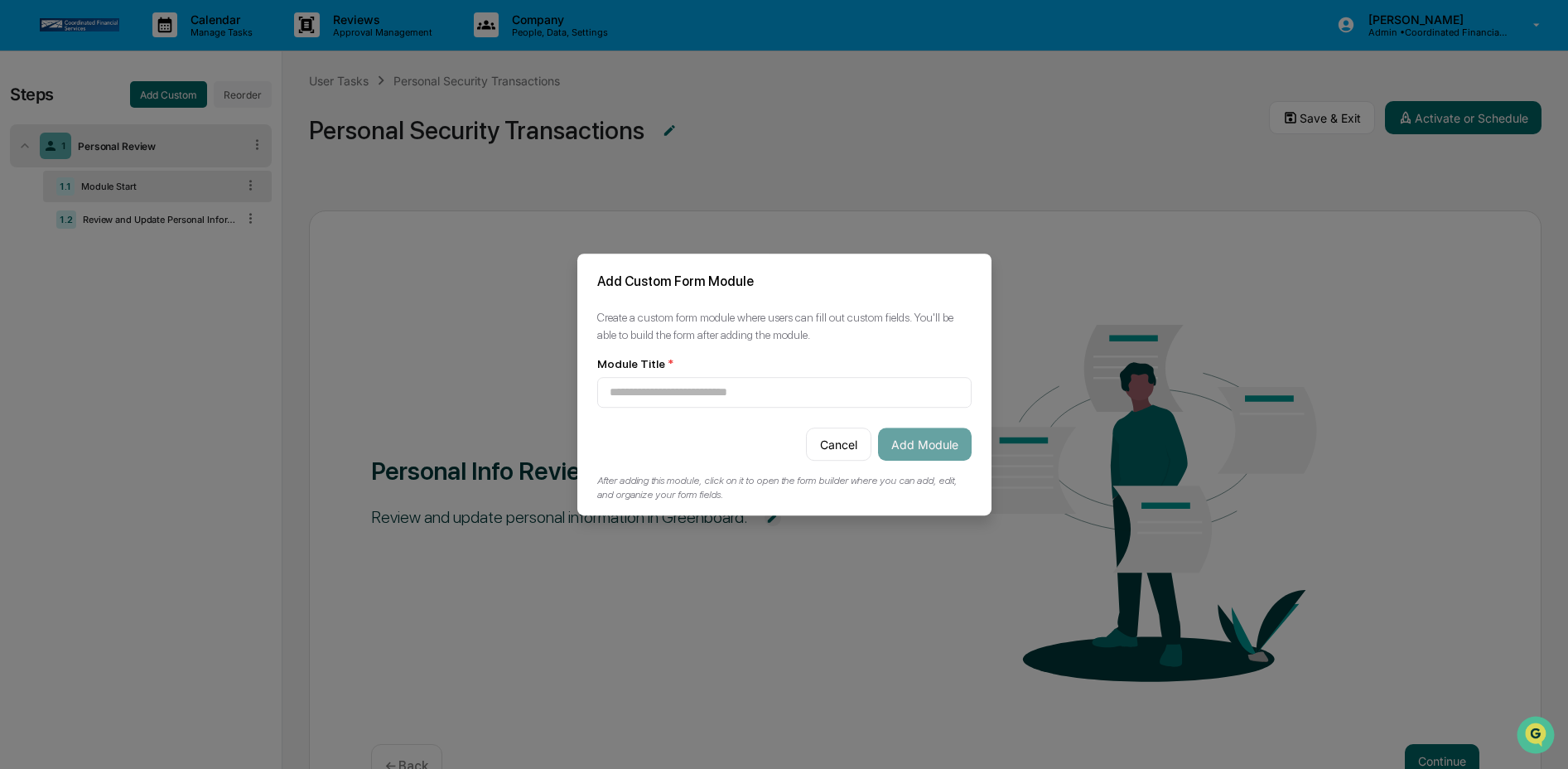
click at [813, 432] on button "Cancel" at bounding box center [839, 444] width 66 height 33
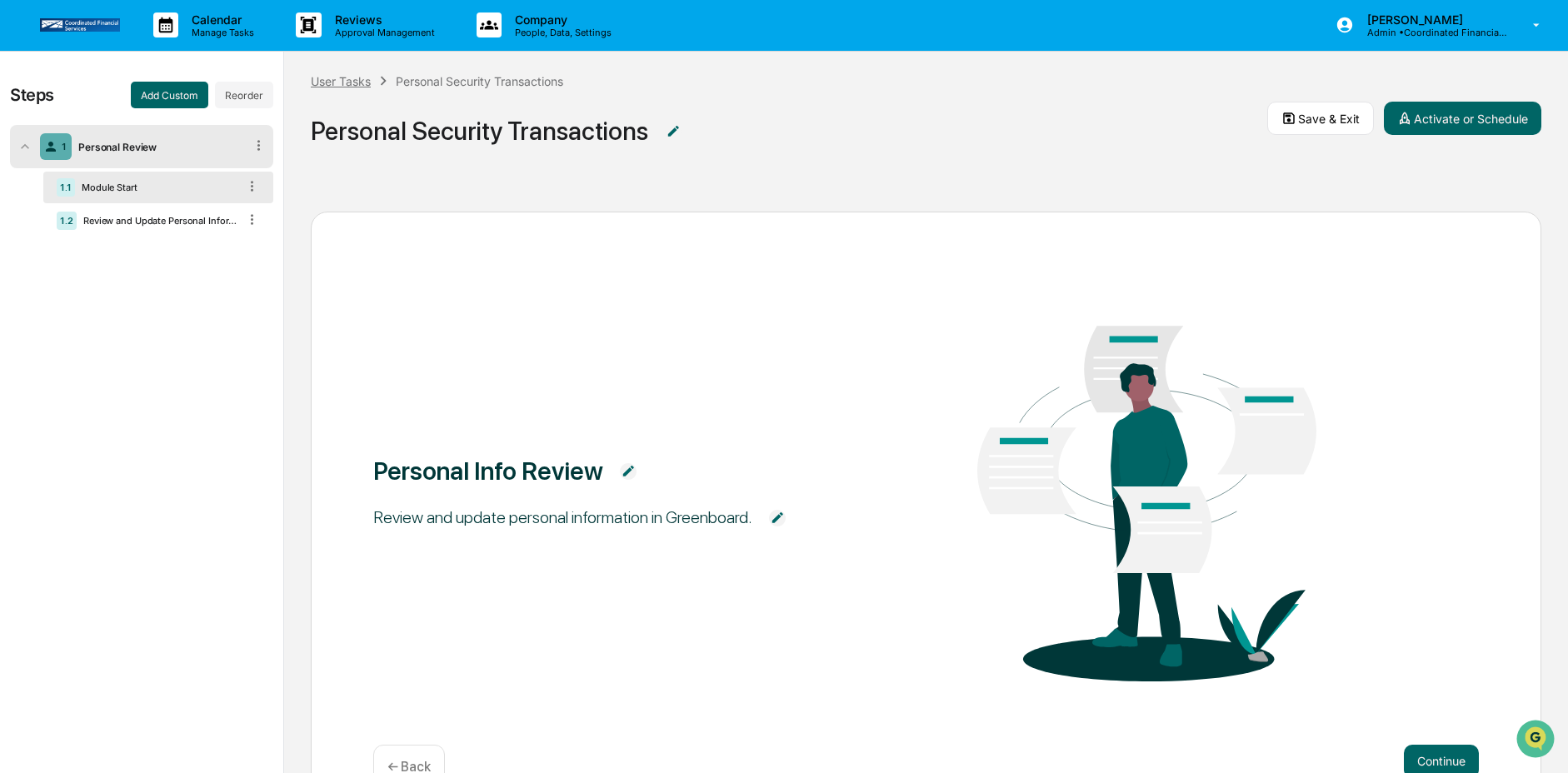
click at [351, 75] on div "User Tasks" at bounding box center [340, 81] width 60 height 14
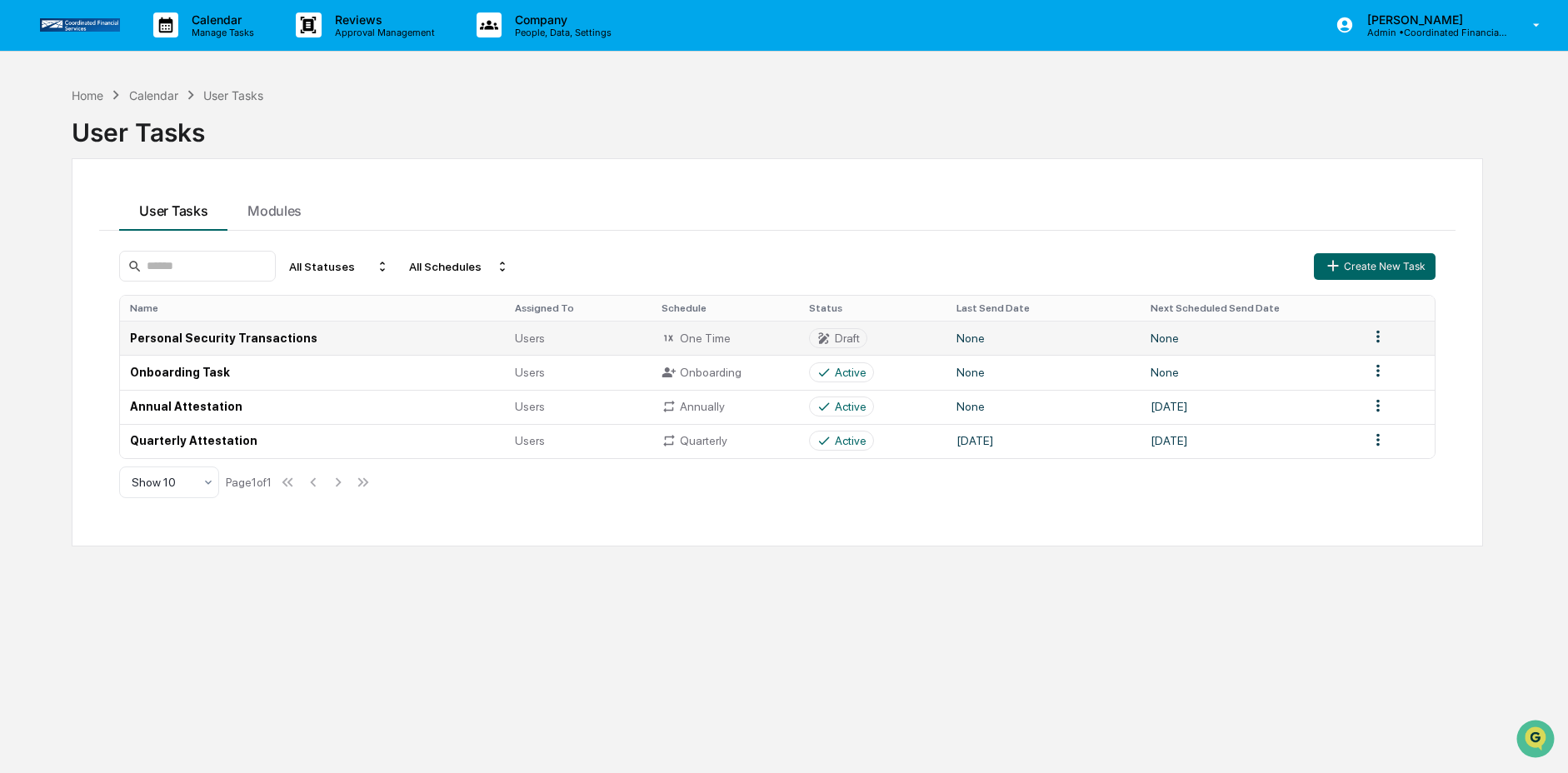
click at [439, 350] on td "Personal Security Transactions" at bounding box center [312, 337] width 384 height 34
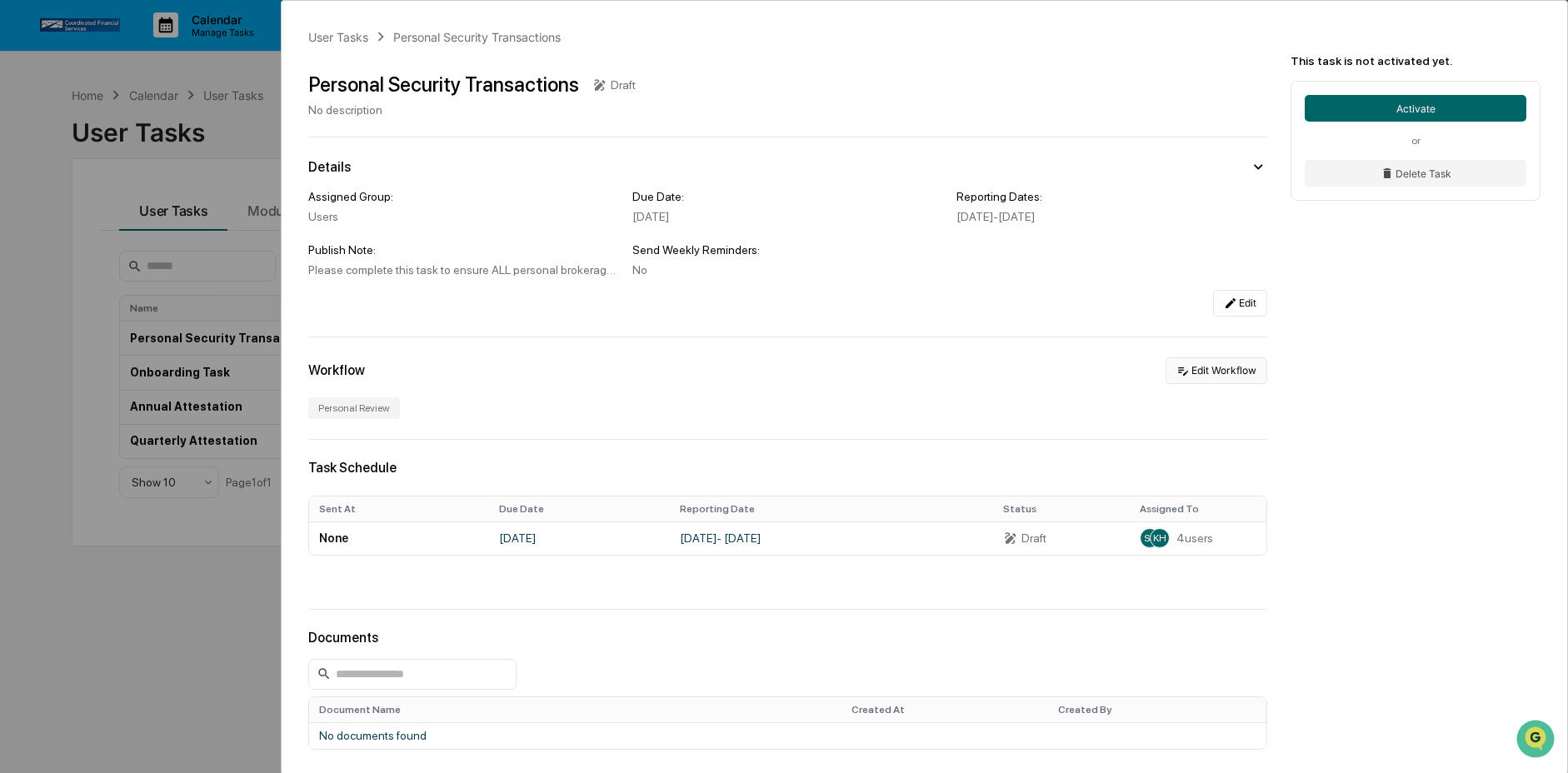
click at [1212, 380] on button "Edit Workflow" at bounding box center [1216, 370] width 102 height 27
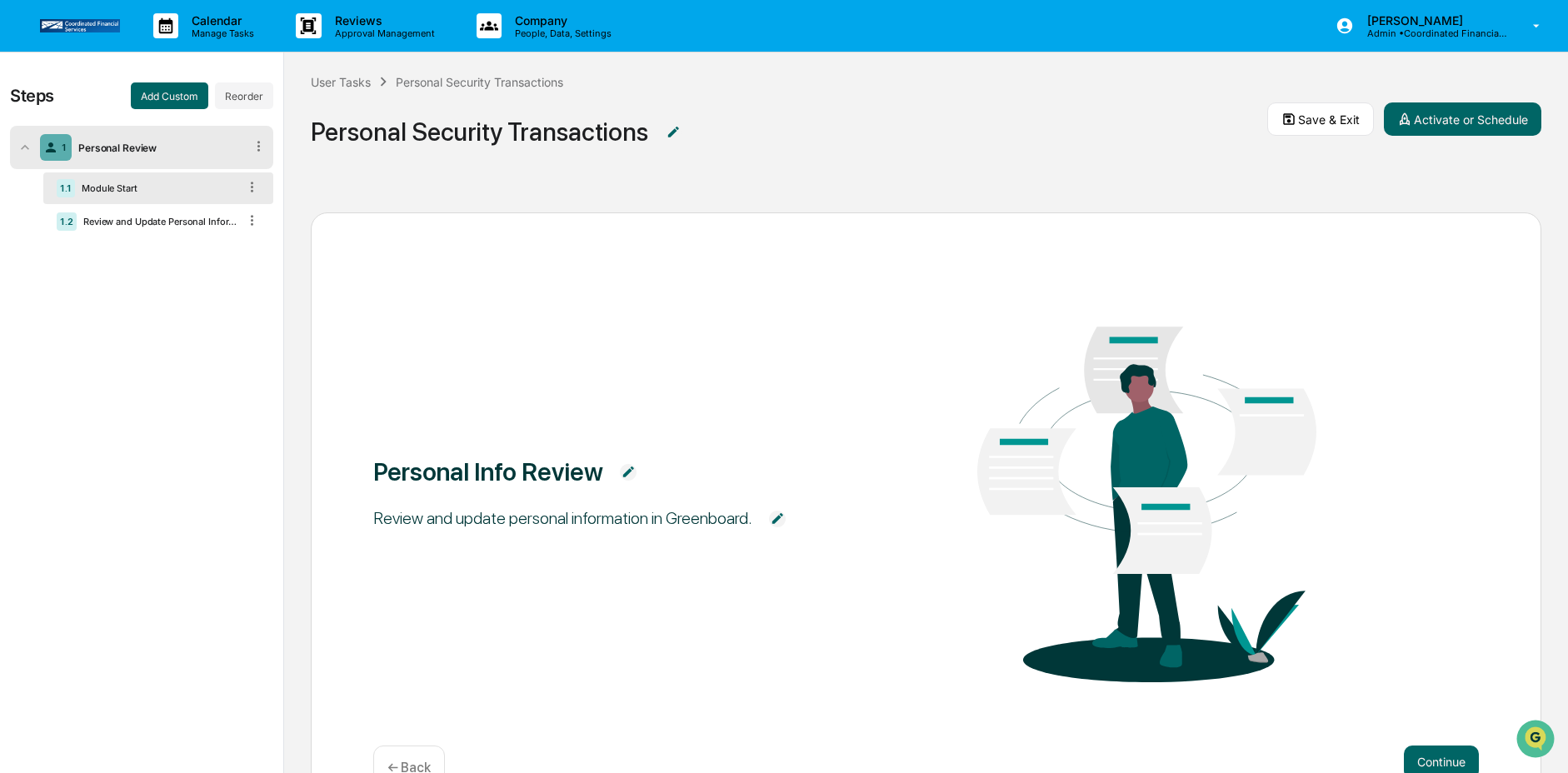
click at [74, 14] on link at bounding box center [90, 26] width 100 height 51
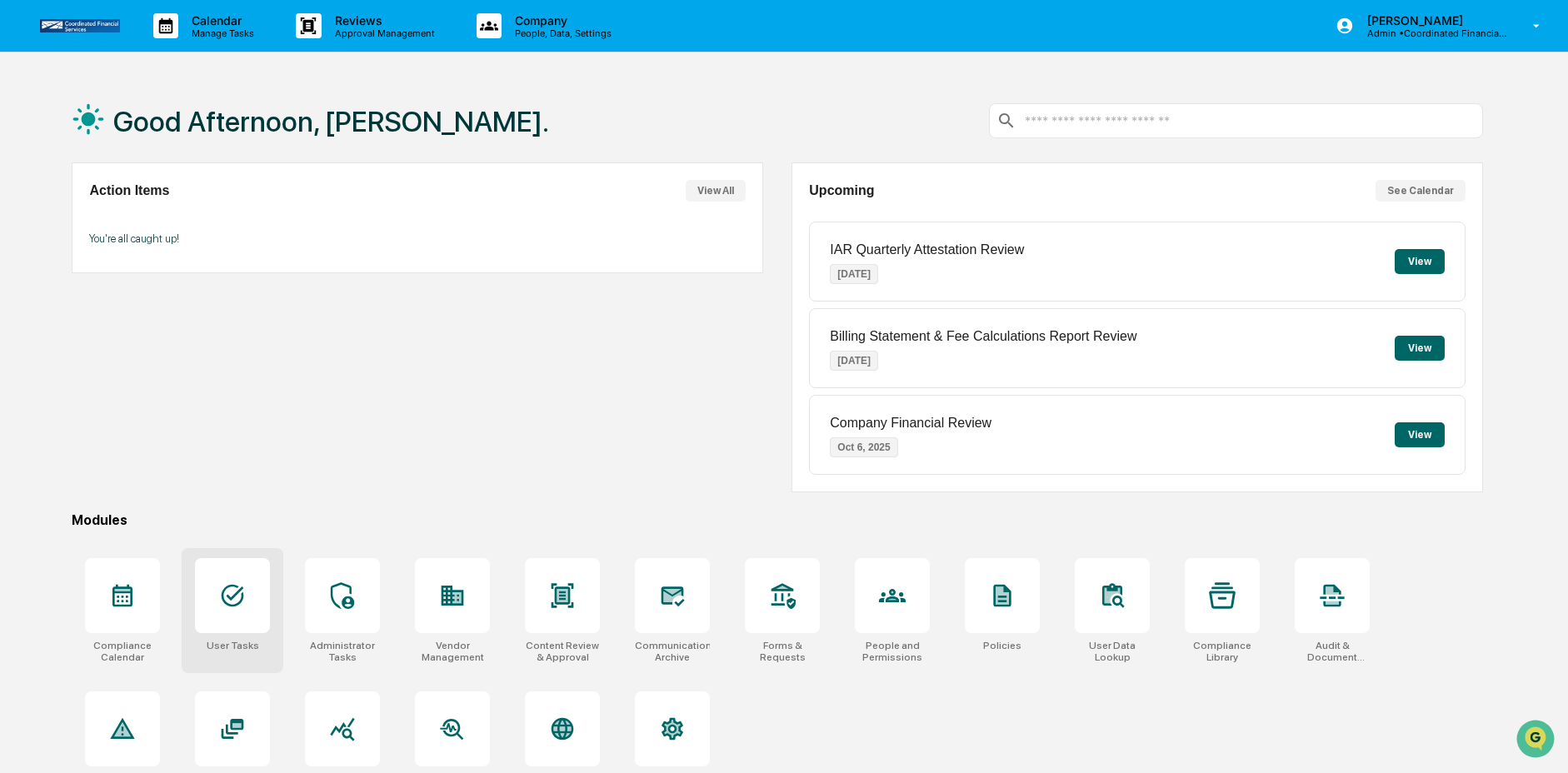
click at [241, 602] on icon at bounding box center [233, 596] width 23 height 23
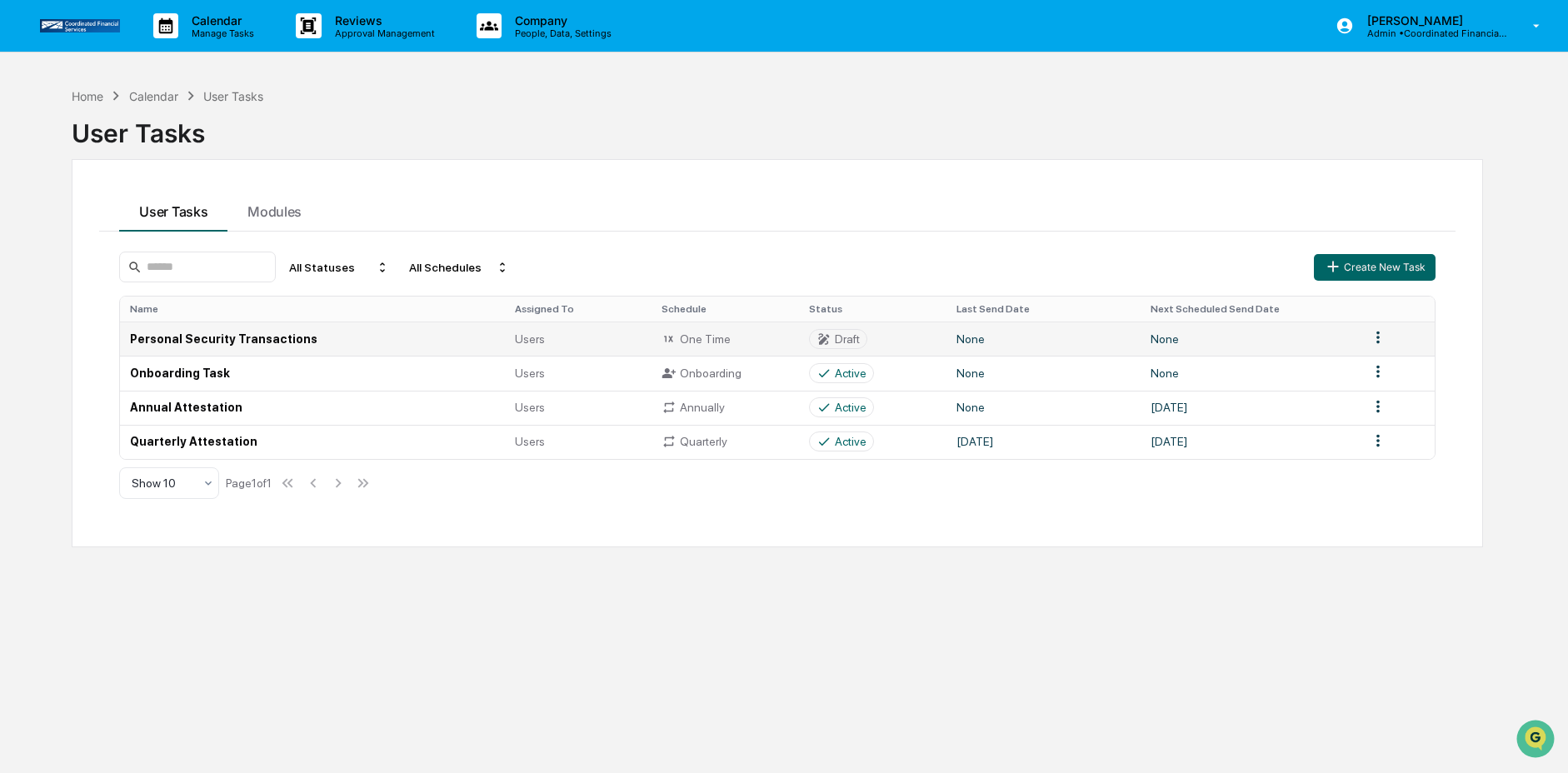
click at [481, 345] on td "Personal Security Transactions" at bounding box center [312, 338] width 384 height 34
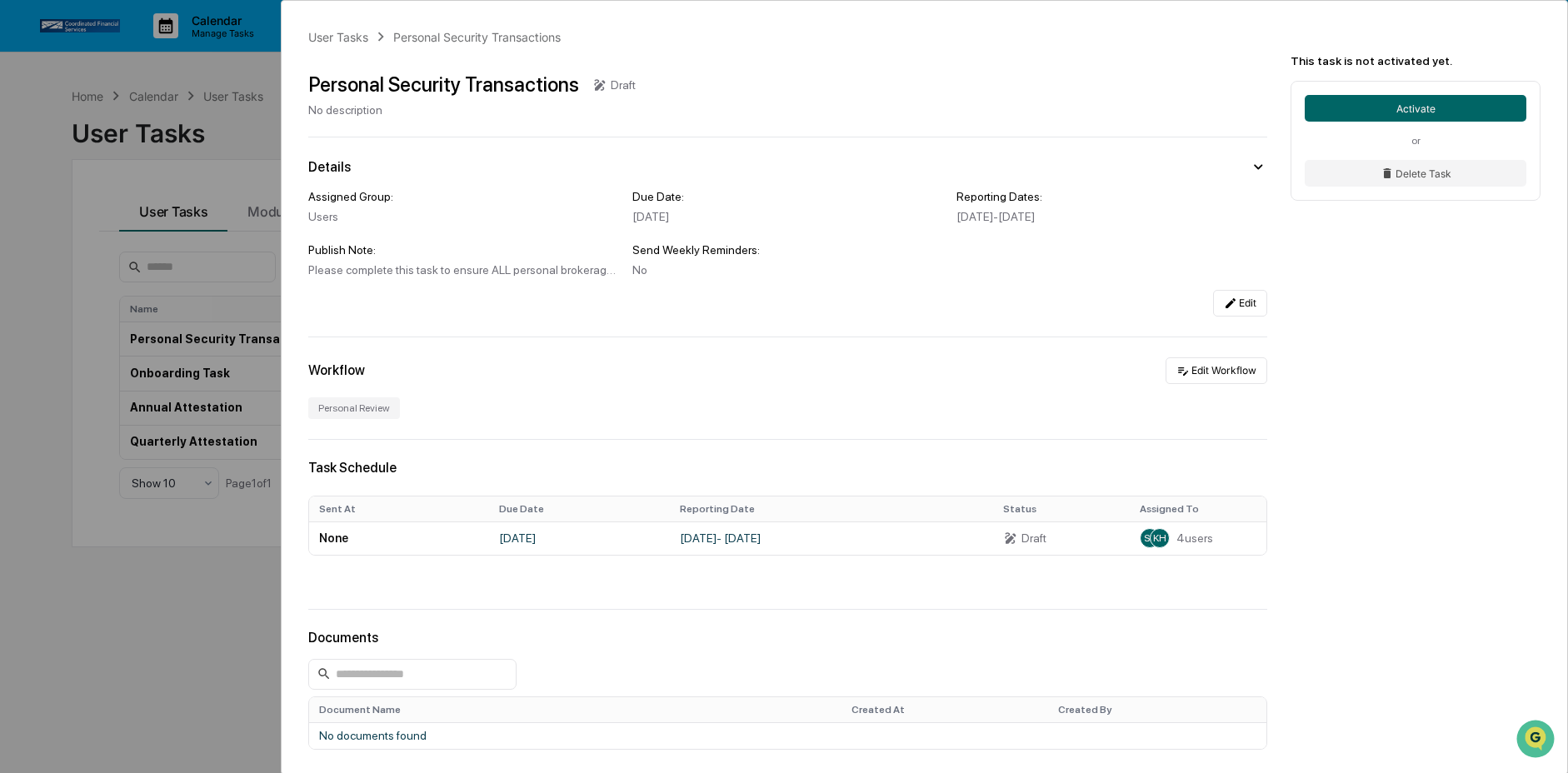
click at [714, 268] on div "No" at bounding box center [788, 270] width 311 height 14
click at [778, 230] on div "Assigned Group: Users Due Date: [DATE] Reporting Dates: [DATE] - [DATE] Publish…" at bounding box center [788, 233] width 959 height 86
click at [1213, 307] on button "Edit" at bounding box center [1240, 303] width 54 height 27
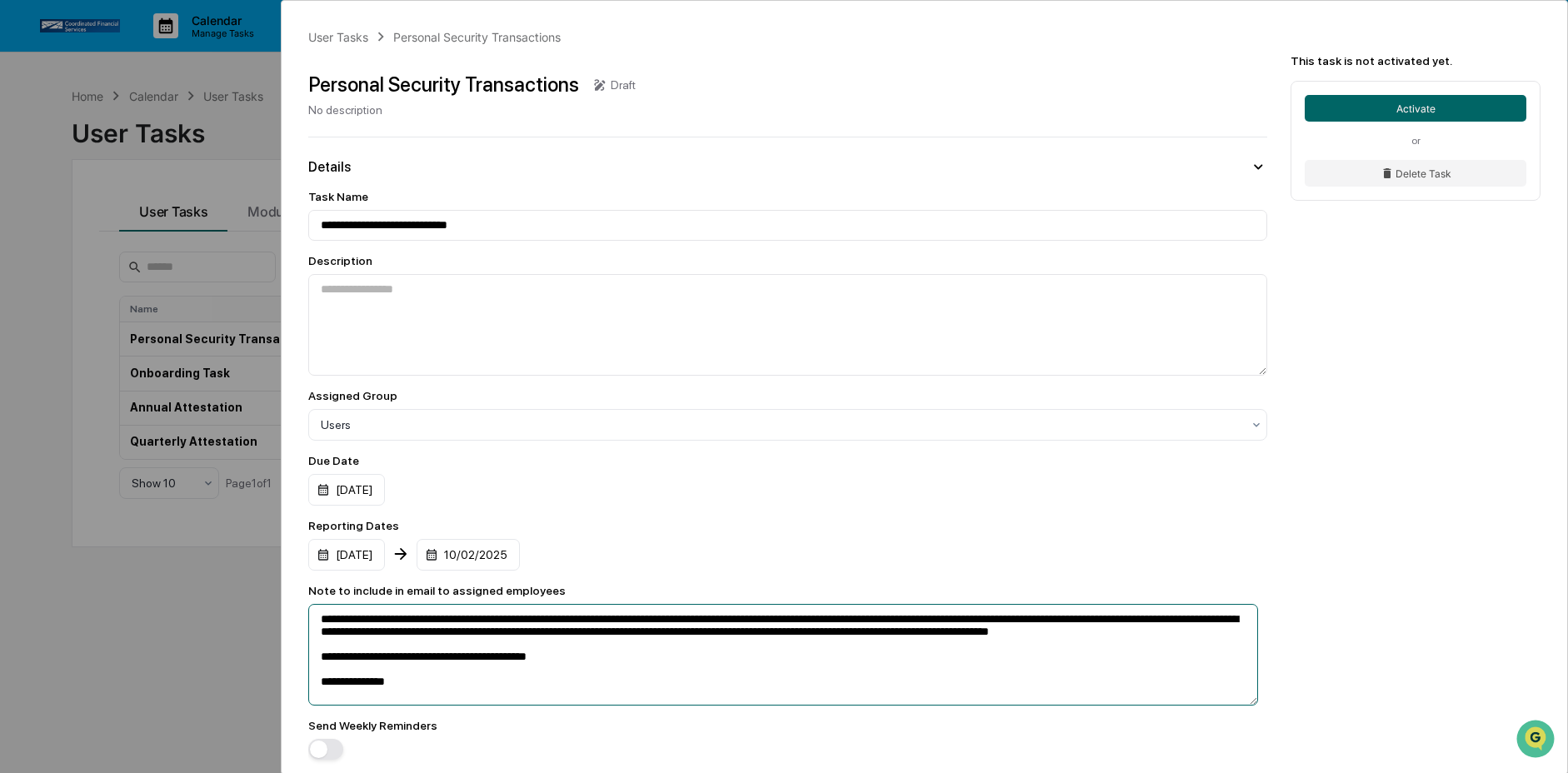
click at [409, 647] on textarea "**********" at bounding box center [783, 655] width 950 height 102
click at [896, 627] on textarea "**********" at bounding box center [783, 655] width 950 height 102
click at [544, 628] on textarea "**********" at bounding box center [783, 655] width 950 height 102
click at [542, 628] on textarea "**********" at bounding box center [783, 655] width 950 height 102
click at [1041, 629] on textarea "**********" at bounding box center [783, 655] width 950 height 102
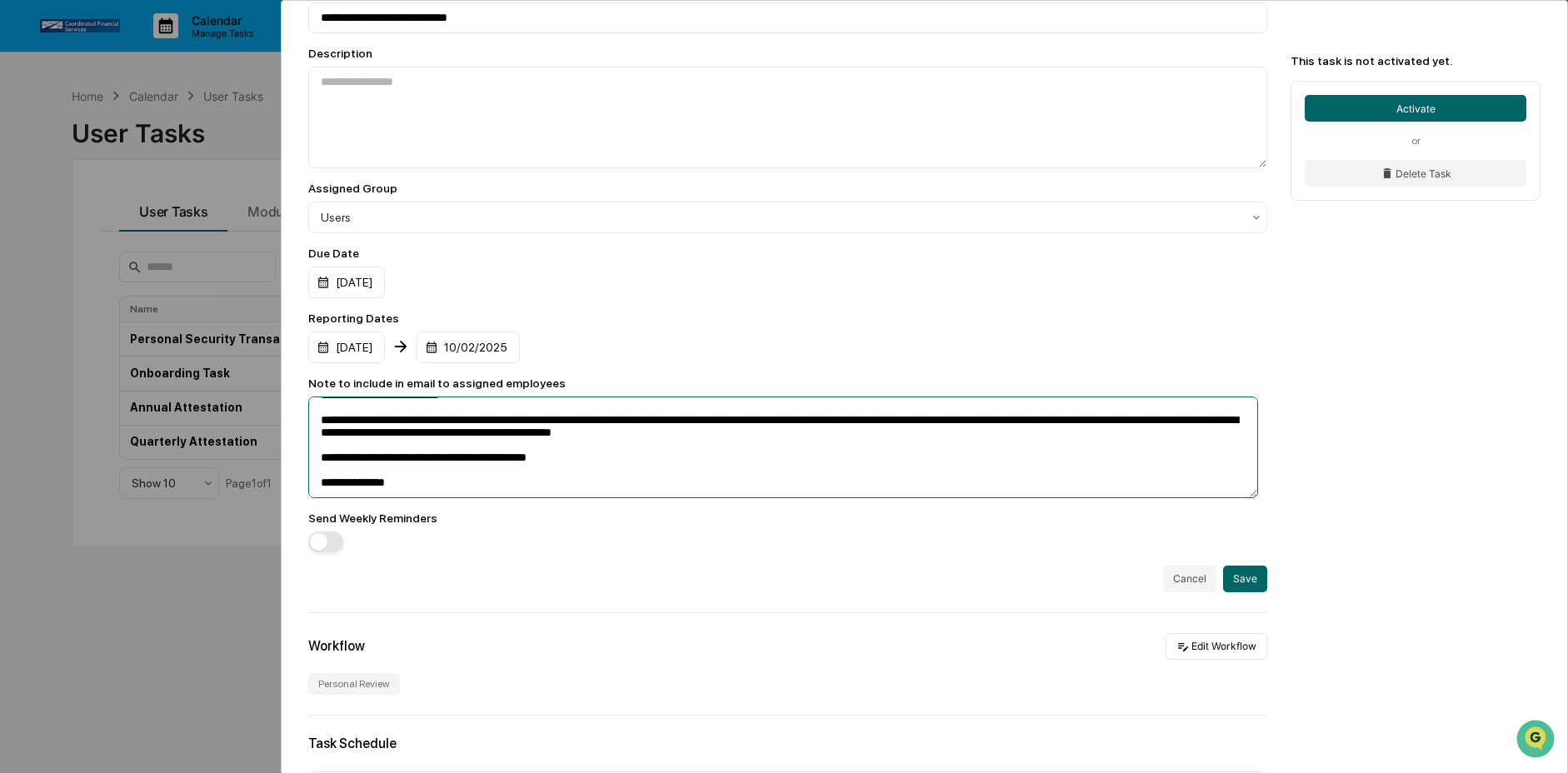
scroll to position [216, 0]
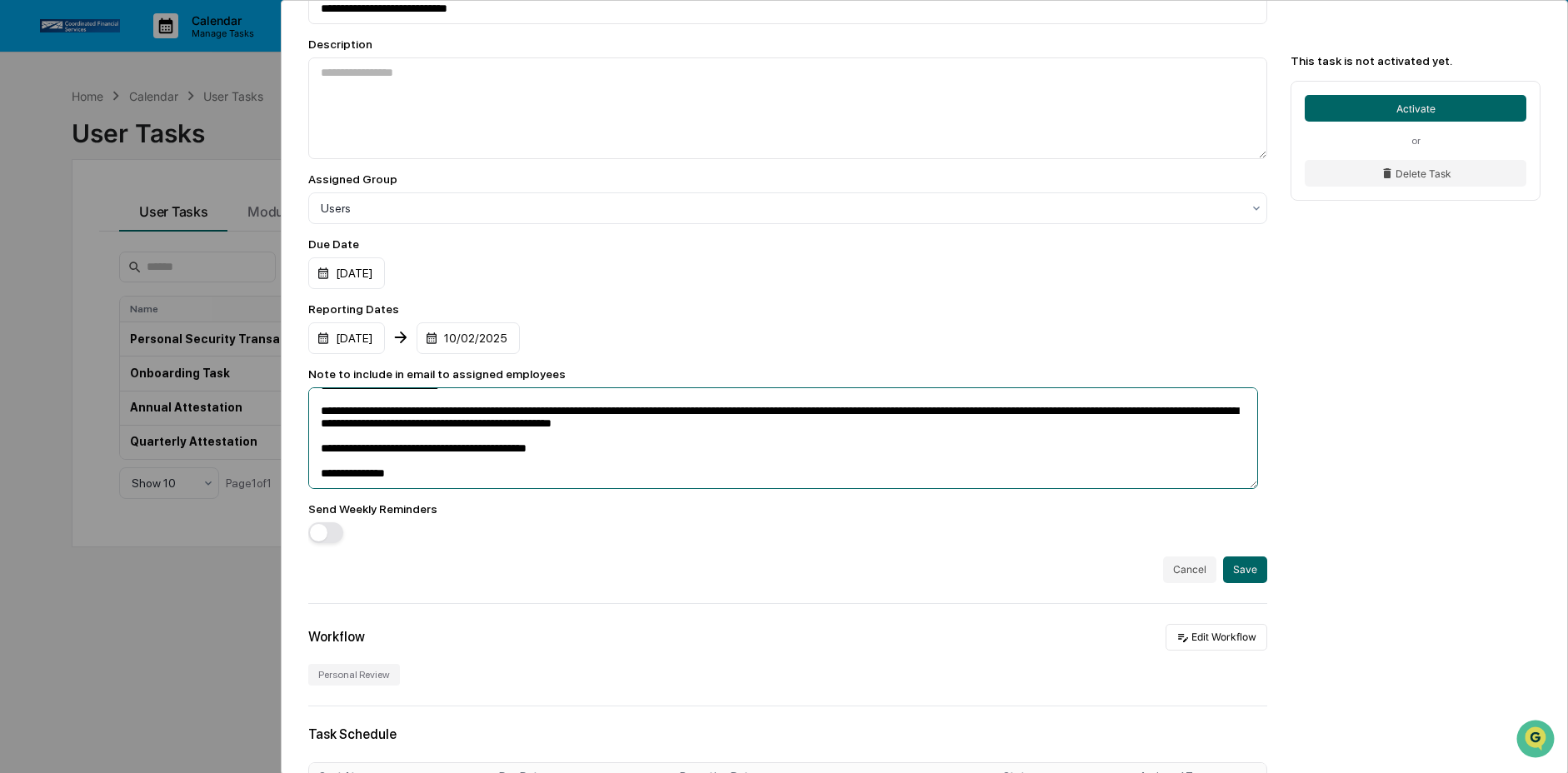
type textarea "**********"
click at [323, 542] on span "button" at bounding box center [318, 532] width 17 height 17
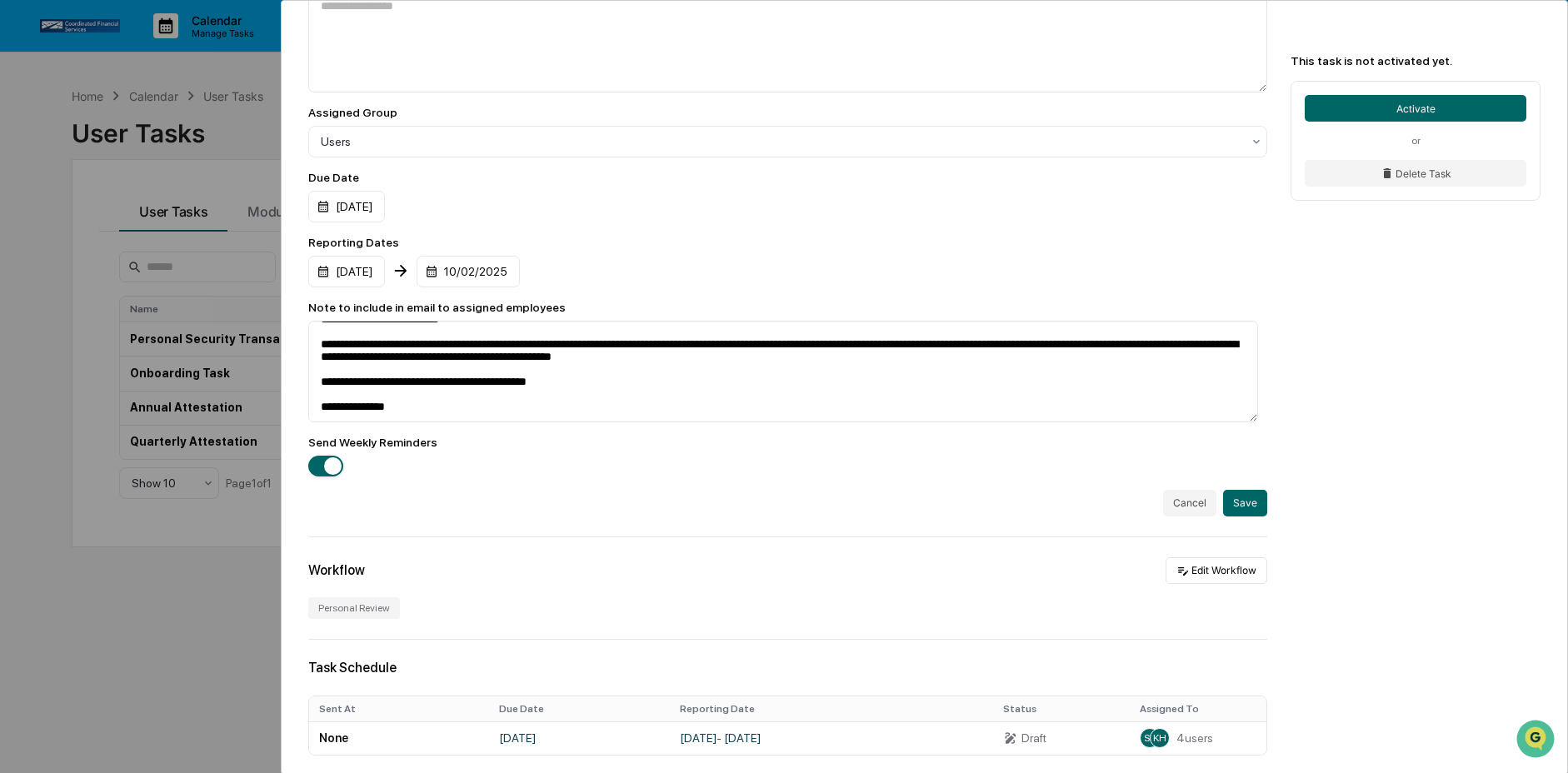
scroll to position [354, 0]
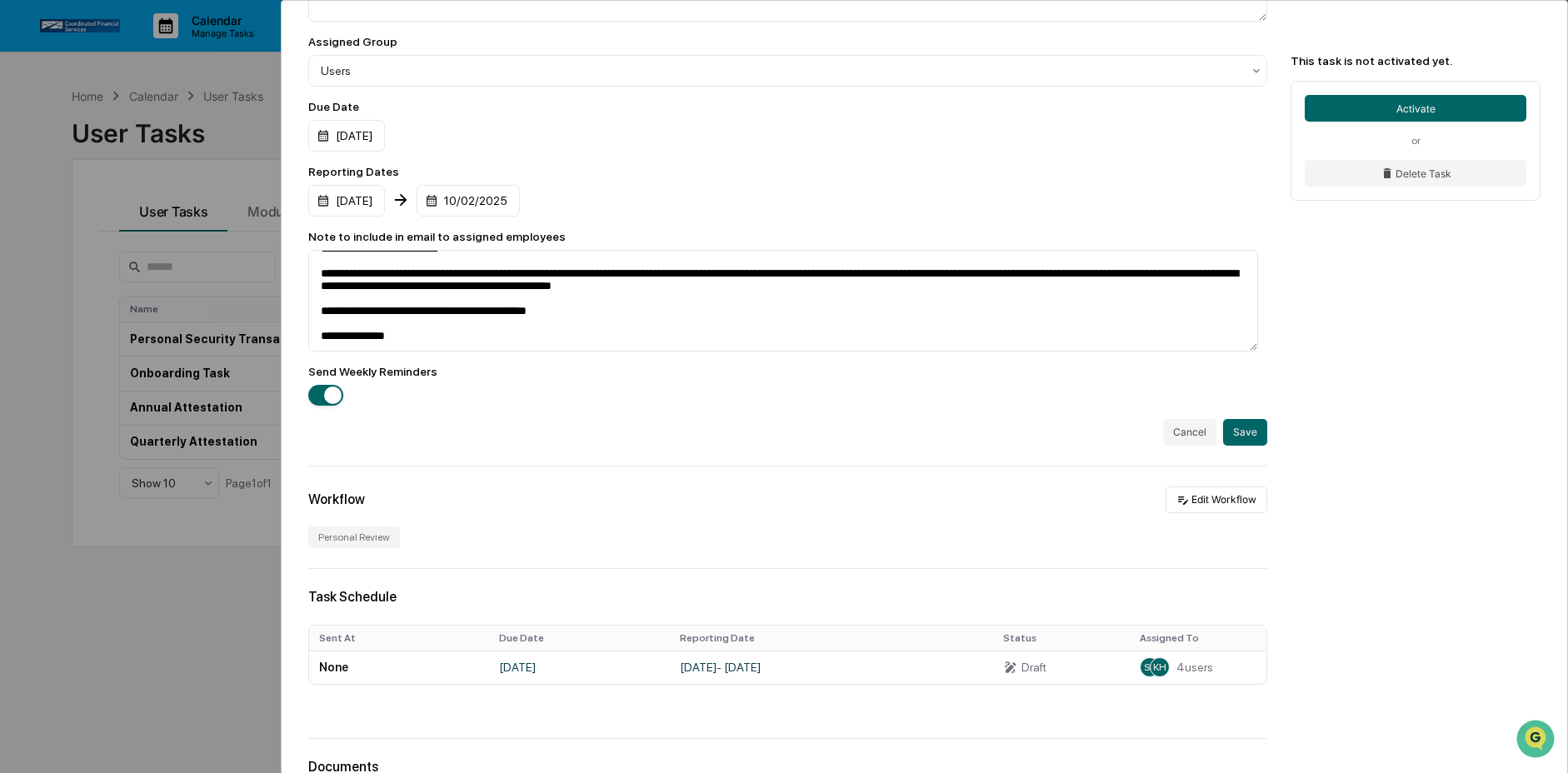
click at [1246, 417] on div "**********" at bounding box center [788, 140] width 959 height 610
click at [1247, 436] on button "Save" at bounding box center [1245, 432] width 44 height 27
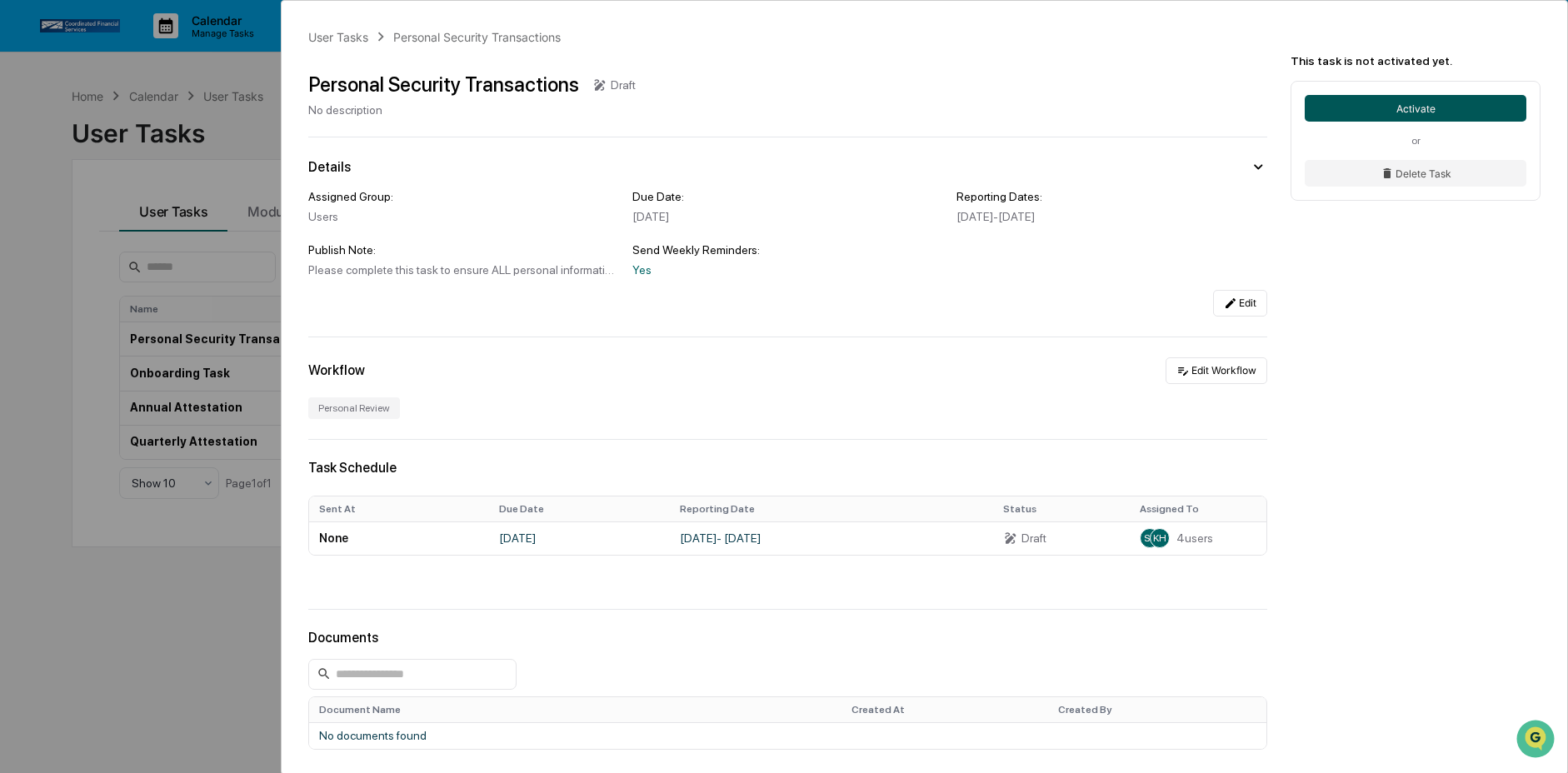
click at [1410, 109] on button "Activate" at bounding box center [1416, 108] width 222 height 27
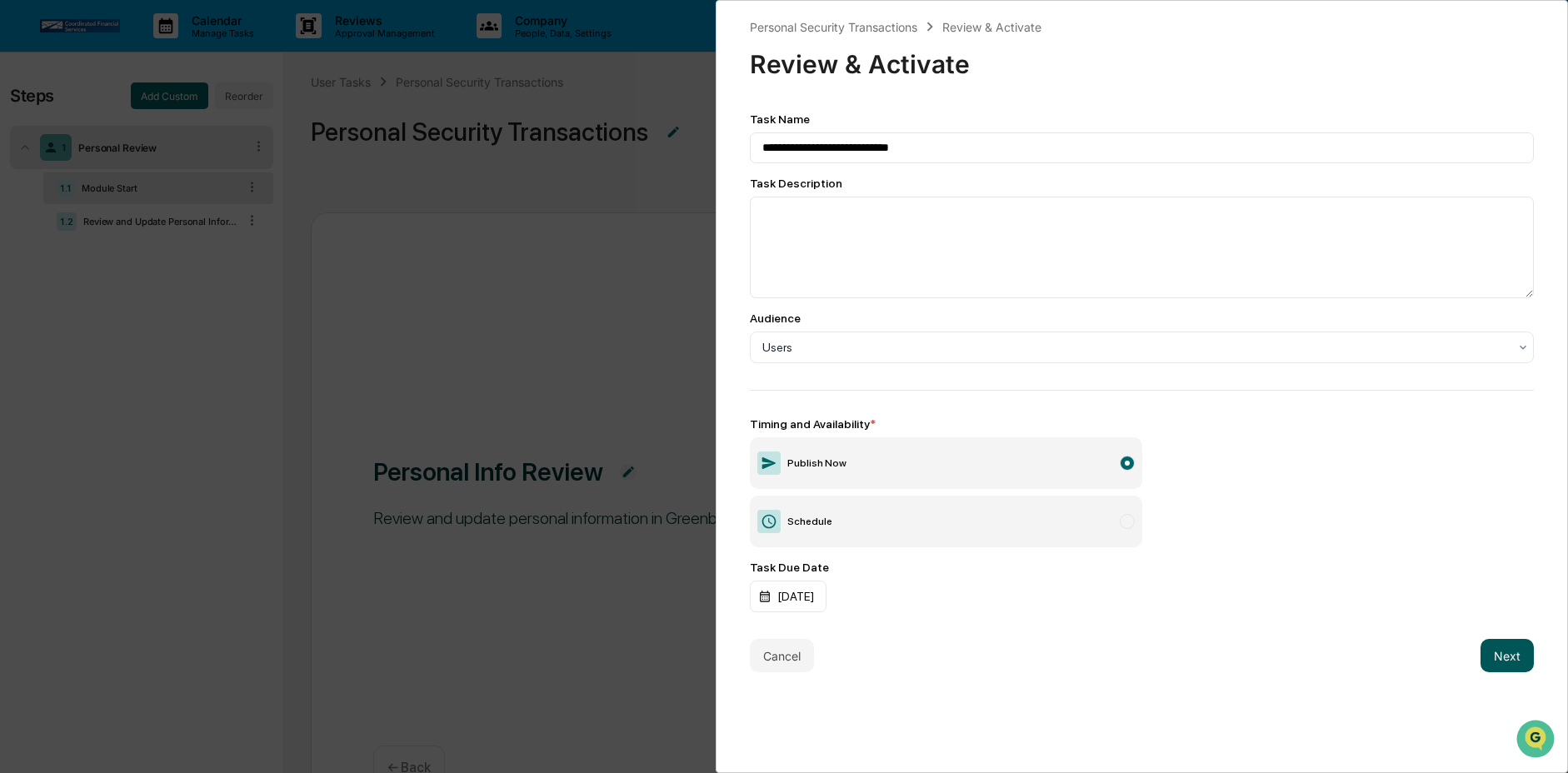
click at [1505, 654] on button "Next" at bounding box center [1507, 656] width 53 height 33
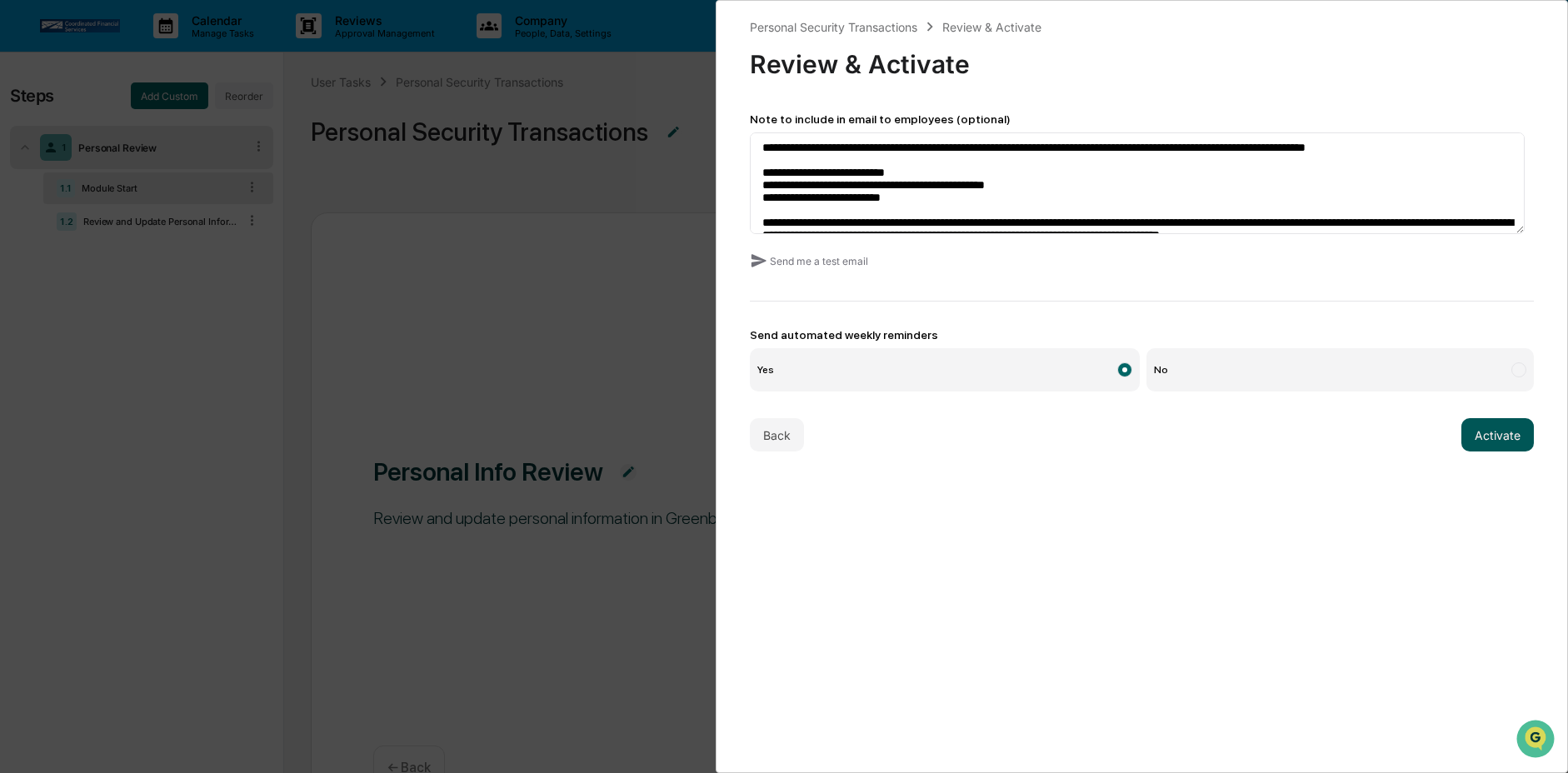
click at [1492, 434] on button "Activate" at bounding box center [1497, 435] width 72 height 33
